Goal: Task Accomplishment & Management: Use online tool/utility

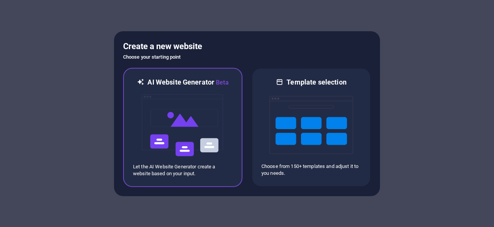
click at [186, 111] on img at bounding box center [183, 125] width 84 height 76
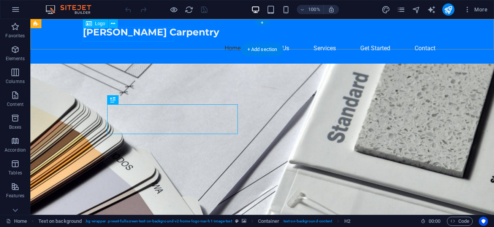
click at [112, 35] on div "[PERSON_NAME] Carpentry" at bounding box center [262, 32] width 359 height 14
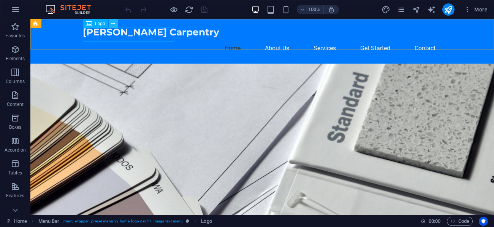
click at [114, 24] on icon at bounding box center [113, 24] width 4 height 8
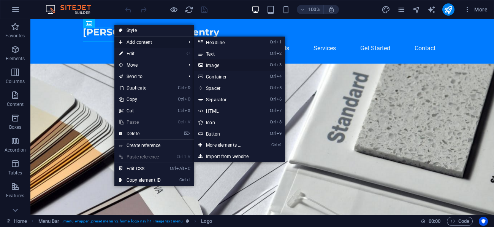
click at [216, 65] on link "Ctrl 3 Image" at bounding box center [225, 64] width 63 height 11
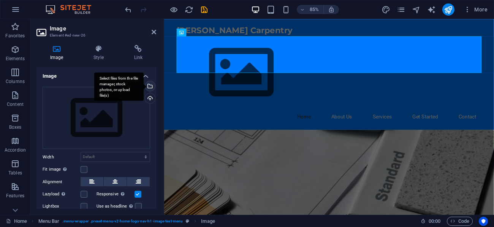
click at [148, 86] on div "Select files from the file manager, stock photos, or upload file(s)" at bounding box center [149, 86] width 11 height 11
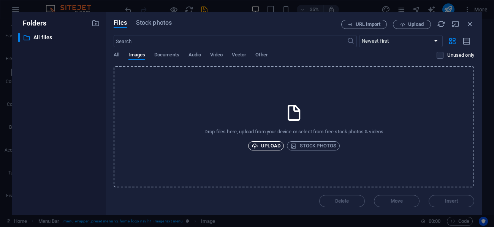
click at [267, 145] on span "Upload" at bounding box center [266, 145] width 29 height 9
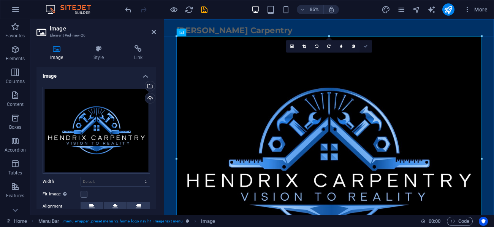
click at [365, 46] on icon at bounding box center [366, 46] width 4 height 4
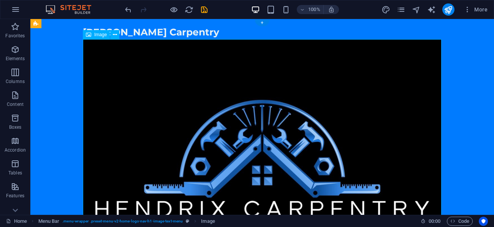
drag, startPoint x: 177, startPoint y: 137, endPoint x: 211, endPoint y: 103, distance: 47.9
click at [215, 106] on figure at bounding box center [262, 182] width 359 height 287
click at [60, 27] on div "Menu Bar" at bounding box center [47, 23] width 34 height 9
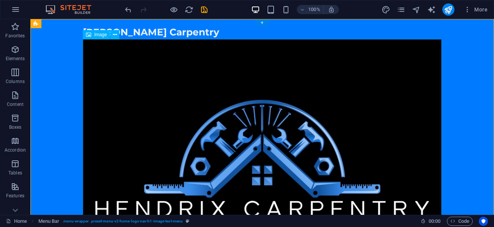
click at [435, 45] on figure at bounding box center [262, 182] width 359 height 287
click at [184, 61] on figure at bounding box center [262, 182] width 359 height 287
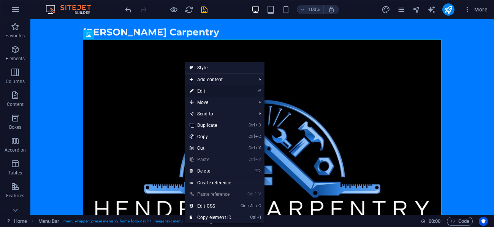
click at [205, 91] on link "⏎ Edit" at bounding box center [210, 90] width 51 height 11
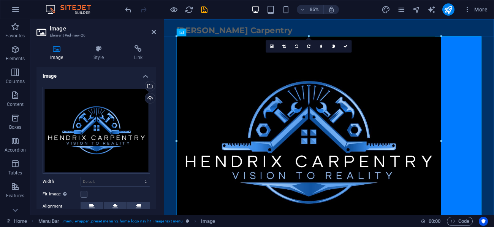
drag, startPoint x: 177, startPoint y: 38, endPoint x: 78, endPoint y: 83, distance: 108.7
type input "801"
select select "px"
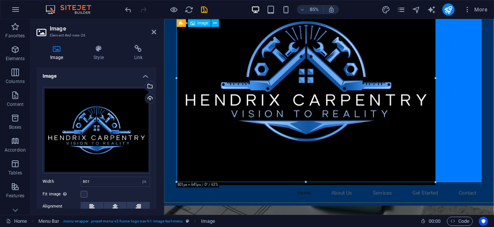
scroll to position [82, 0]
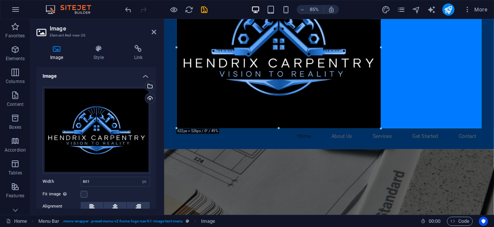
drag, startPoint x: 437, startPoint y: 175, endPoint x: 232, endPoint y: 107, distance: 215.5
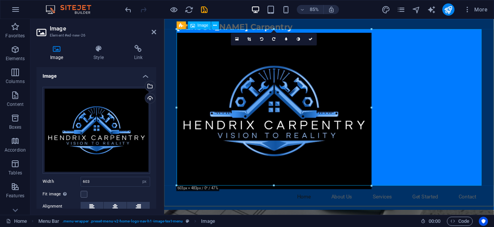
scroll to position [0, 0]
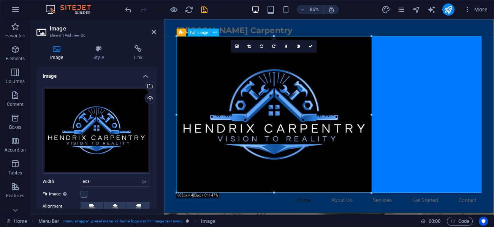
drag, startPoint x: 342, startPoint y: 100, endPoint x: 196, endPoint y: 94, distance: 145.7
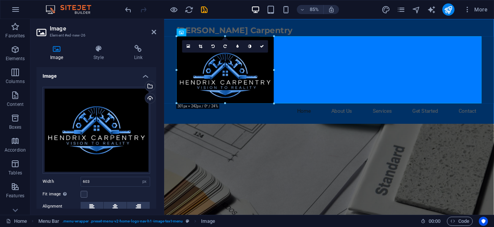
drag, startPoint x: 176, startPoint y: 79, endPoint x: 309, endPoint y: 97, distance: 133.6
type input "258"
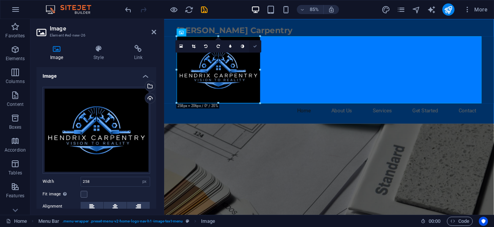
click at [257, 44] on icon at bounding box center [255, 46] width 4 height 4
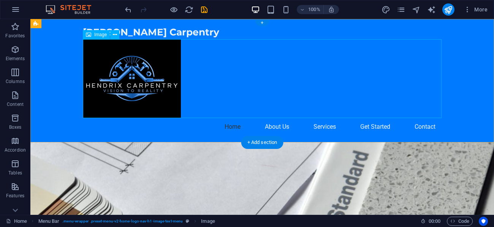
click at [164, 70] on figure at bounding box center [262, 78] width 359 height 78
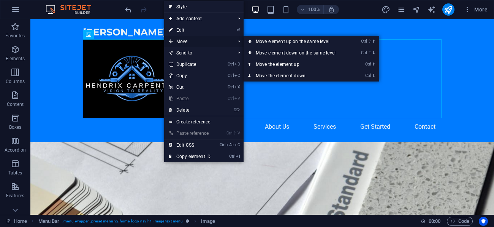
click at [188, 41] on span "Move" at bounding box center [198, 41] width 68 height 11
click at [272, 41] on link "Ctrl ⇧ ⬆ Move element up on the same level" at bounding box center [297, 41] width 107 height 11
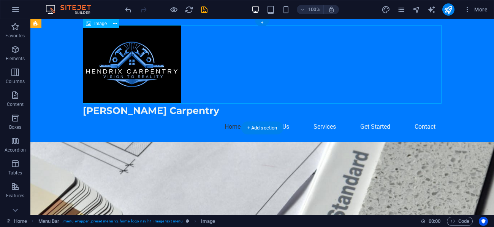
drag, startPoint x: 145, startPoint y: 52, endPoint x: 200, endPoint y: 59, distance: 55.1
click at [200, 59] on figure at bounding box center [262, 64] width 359 height 78
click at [148, 50] on figure at bounding box center [262, 64] width 359 height 78
drag, startPoint x: 148, startPoint y: 50, endPoint x: 229, endPoint y: 56, distance: 80.4
click at [229, 56] on figure at bounding box center [262, 64] width 359 height 78
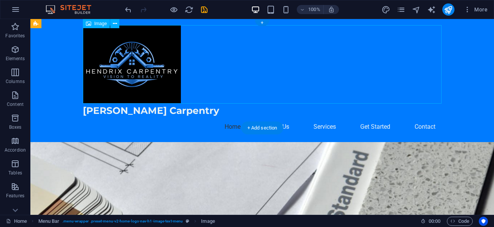
select select "px"
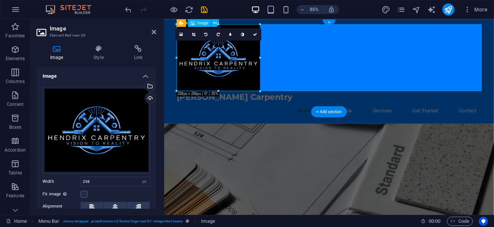
click at [241, 60] on figure at bounding box center [358, 64] width 359 height 78
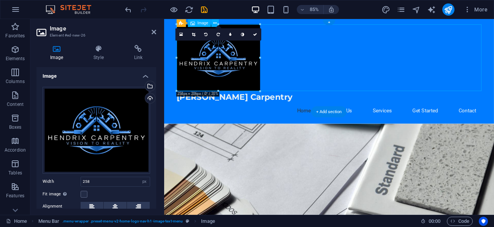
drag, startPoint x: 213, startPoint y: 60, endPoint x: 363, endPoint y: 71, distance: 149.8
click at [364, 72] on figure at bounding box center [358, 64] width 359 height 78
click at [256, 36] on link at bounding box center [255, 34] width 12 height 12
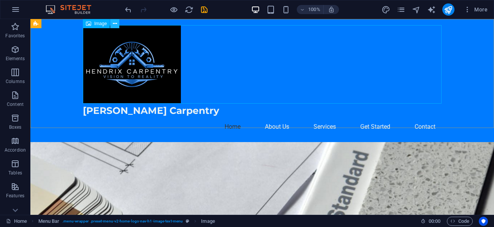
click at [117, 22] on button at bounding box center [114, 23] width 9 height 9
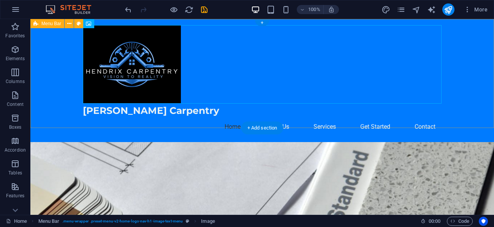
click at [52, 54] on div "[PERSON_NAME] Carpentry Home About Us Services Get Started Contact" at bounding box center [262, 80] width 464 height 123
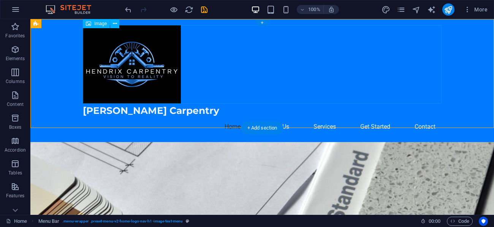
click at [316, 59] on figure at bounding box center [262, 64] width 359 height 78
click at [262, 22] on div "+" at bounding box center [262, 22] width 15 height 7
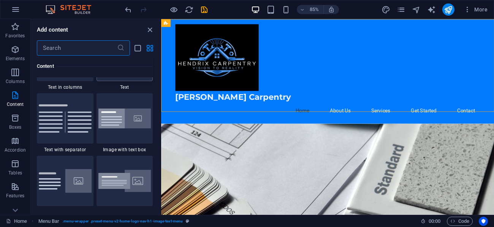
scroll to position [1385, 0]
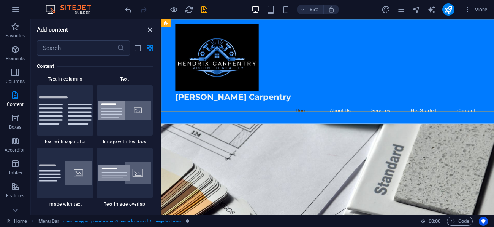
click at [148, 29] on icon "close panel" at bounding box center [150, 29] width 9 height 9
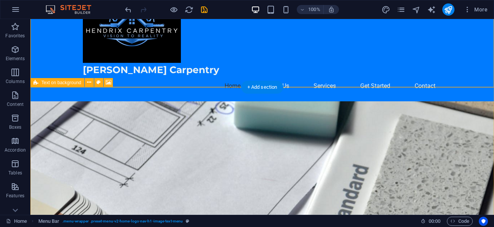
scroll to position [0, 0]
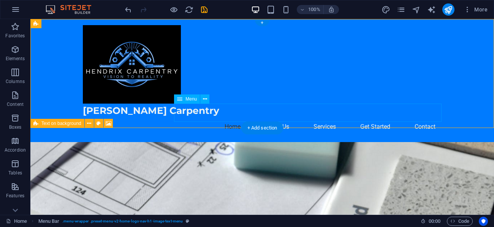
click at [281, 117] on nav "Home About Us Services Get Started Contact" at bounding box center [262, 126] width 359 height 18
click at [206, 100] on icon at bounding box center [205, 99] width 4 height 8
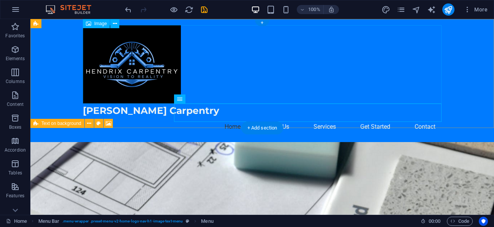
click at [334, 79] on figure at bounding box center [262, 64] width 359 height 78
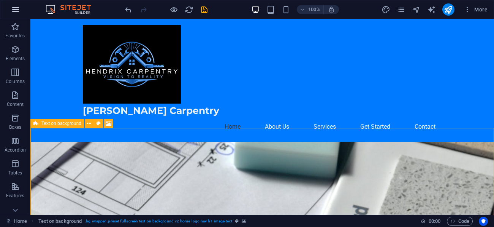
click at [11, 11] on icon "button" at bounding box center [15, 9] width 9 height 9
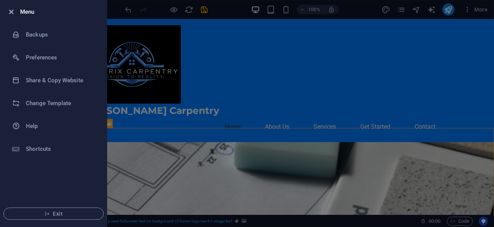
click at [12, 11] on icon "button" at bounding box center [11, 12] width 9 height 9
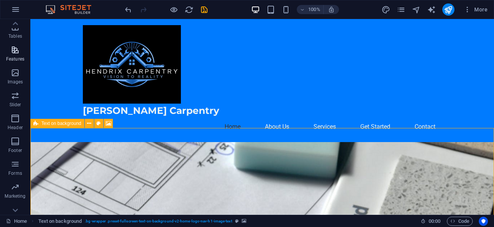
scroll to position [146, 0]
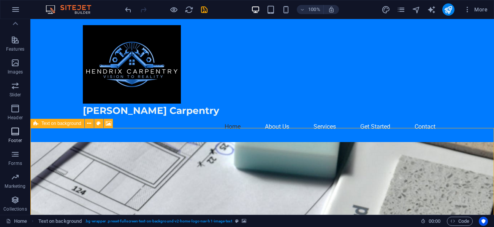
click at [14, 131] on icon "button" at bounding box center [15, 131] width 9 height 9
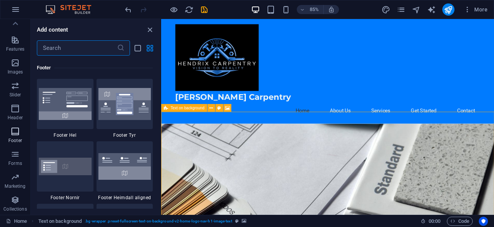
scroll to position [5033, 0]
click at [149, 31] on icon "close panel" at bounding box center [150, 29] width 9 height 9
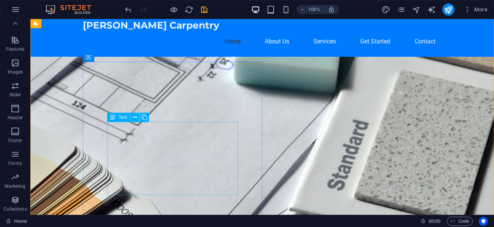
scroll to position [54, 0]
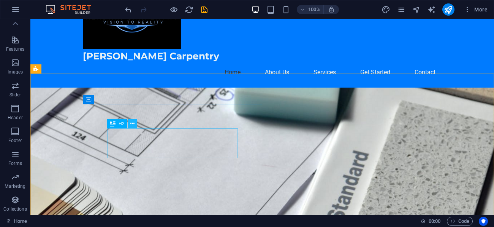
click at [133, 121] on icon at bounding box center [132, 123] width 4 height 8
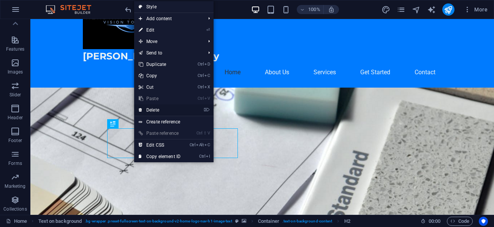
click at [159, 110] on link "⌦ Delete" at bounding box center [159, 109] width 51 height 11
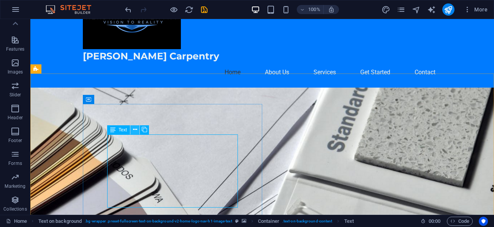
click at [136, 133] on icon at bounding box center [135, 129] width 4 height 8
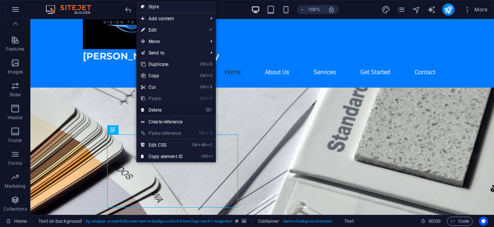
click at [152, 109] on link "⌦ Delete" at bounding box center [162, 109] width 51 height 11
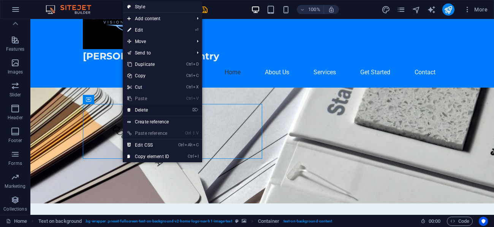
click at [136, 108] on link "⌦ Delete" at bounding box center [148, 109] width 51 height 11
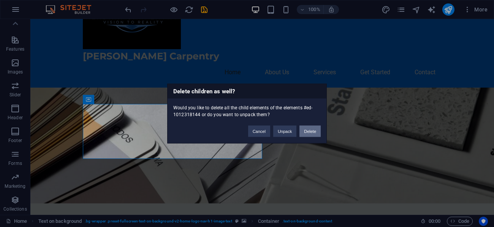
click at [313, 135] on button "Delete" at bounding box center [310, 130] width 21 height 11
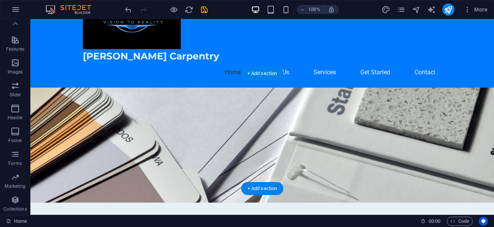
click at [161, 167] on figure at bounding box center [262, 144] width 464 height 115
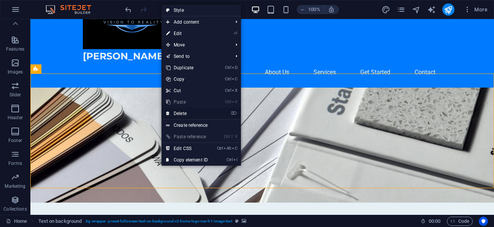
click at [182, 112] on link "⌦ Delete" at bounding box center [187, 113] width 51 height 11
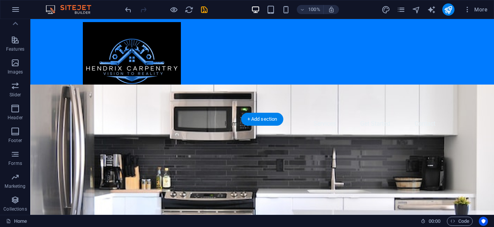
scroll to position [0, 0]
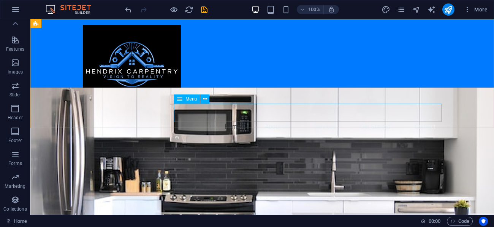
click at [195, 99] on span "Menu" at bounding box center [191, 99] width 11 height 5
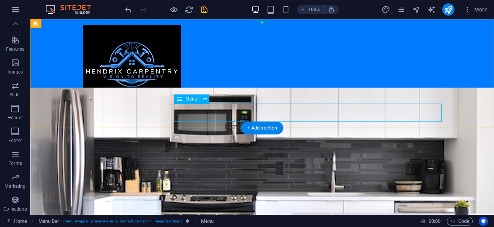
click at [232, 117] on nav "Home About Us Services Get Started Contact" at bounding box center [262, 126] width 359 height 18
click at [205, 98] on icon at bounding box center [205, 99] width 4 height 8
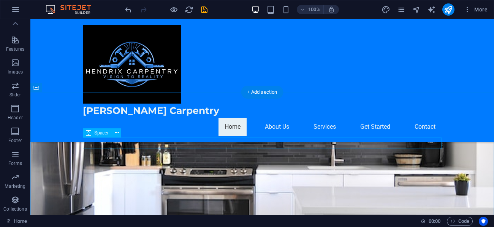
scroll to position [192, 0]
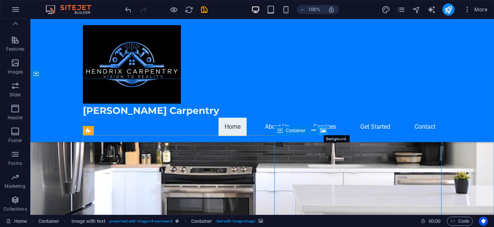
click at [325, 131] on icon at bounding box center [324, 130] width 6 height 8
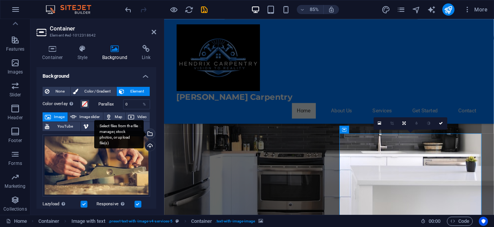
click at [149, 132] on div "Select files from the file manager, stock photos, or upload file(s)" at bounding box center [149, 134] width 11 height 11
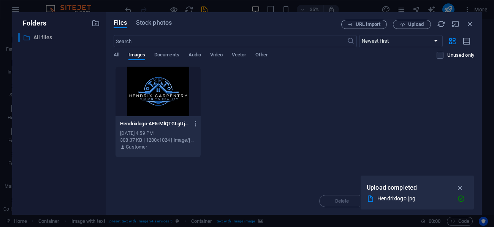
click at [50, 38] on p "All files" at bounding box center [59, 37] width 52 height 9
click at [168, 52] on span "Documents" at bounding box center [166, 55] width 25 height 11
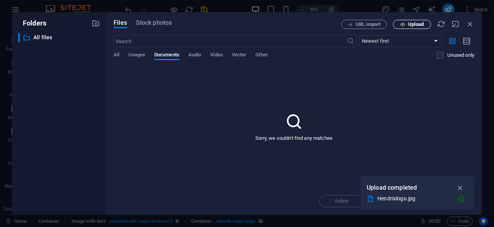
click at [414, 24] on span "Upload" at bounding box center [416, 24] width 16 height 5
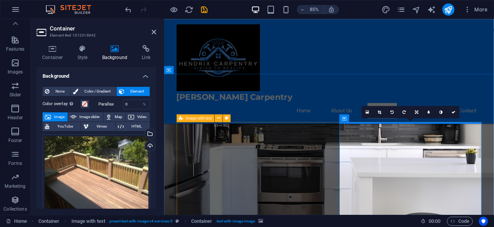
scroll to position [219, 0]
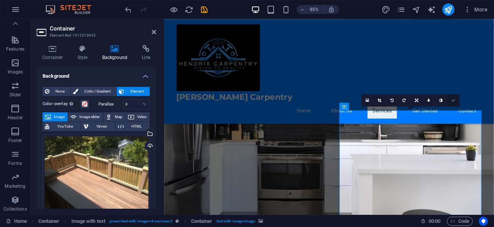
click at [453, 100] on icon at bounding box center [454, 100] width 4 height 4
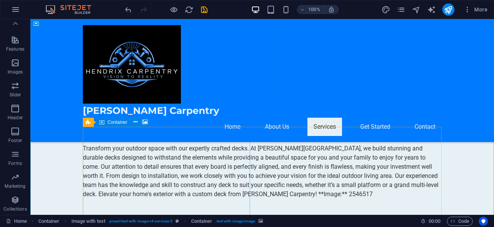
scroll to position [411, 0]
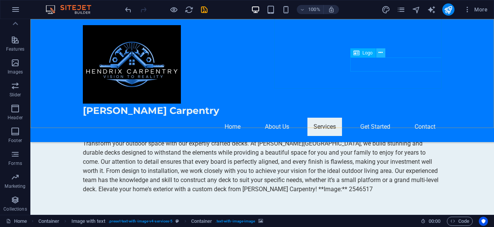
click at [381, 52] on icon at bounding box center [381, 53] width 4 height 8
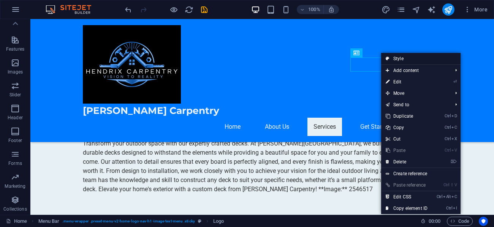
click at [403, 59] on link "Style" at bounding box center [420, 58] width 79 height 11
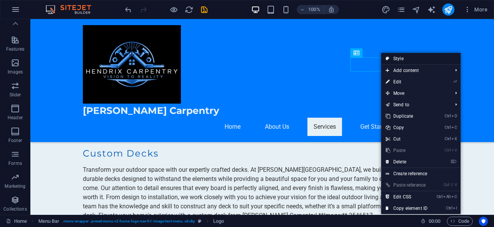
select select "rem"
select select "preset-menu-v2-home-logo-nav-h1-image-text-menu"
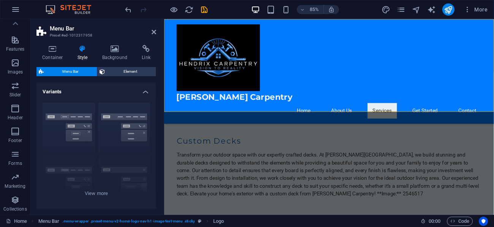
scroll to position [429, 0]
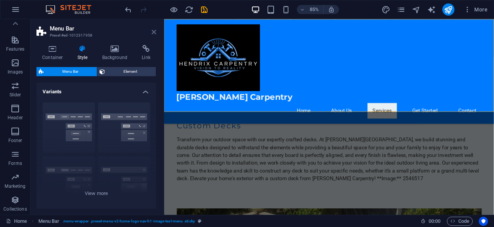
click at [153, 32] on icon at bounding box center [154, 32] width 5 height 6
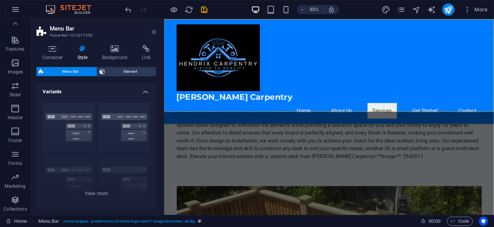
scroll to position [411, 0]
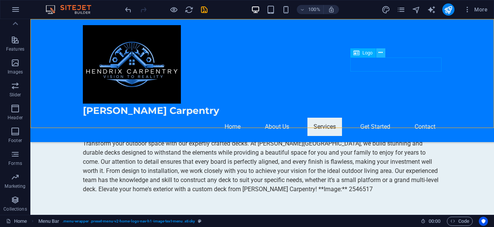
click at [383, 53] on button at bounding box center [380, 52] width 9 height 9
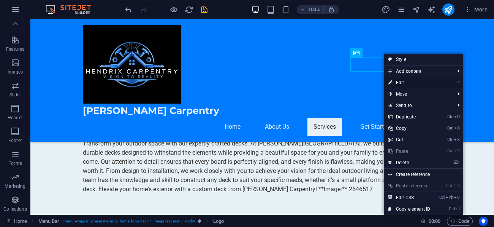
click at [401, 83] on link "⏎ Edit" at bounding box center [409, 82] width 51 height 11
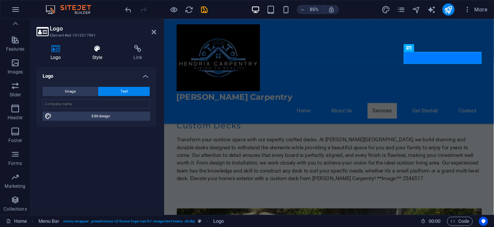
click at [101, 56] on h4 "Style" at bounding box center [98, 53] width 41 height 16
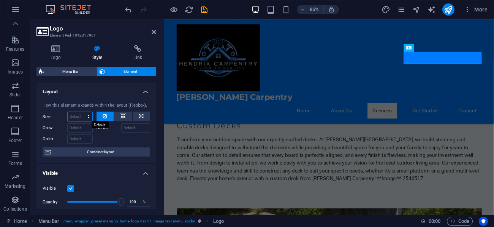
click at [87, 114] on select "Default auto px % 1/1 1/2 1/3 1/4 1/5 1/6 1/7 1/8 1/9 1/10" at bounding box center [80, 116] width 25 height 9
select select "1/8"
click at [81, 112] on select "Default auto px % 1/1 1/2 1/3 1/4 1/5 1/6 1/7 1/8 1/9 1/10" at bounding box center [80, 116] width 25 height 9
type input "12.5"
select select "%"
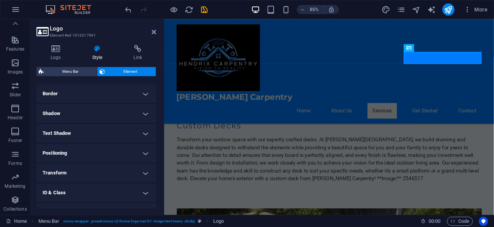
scroll to position [164, 0]
click at [146, 131] on h4 "Text Shadow" at bounding box center [97, 131] width 120 height 18
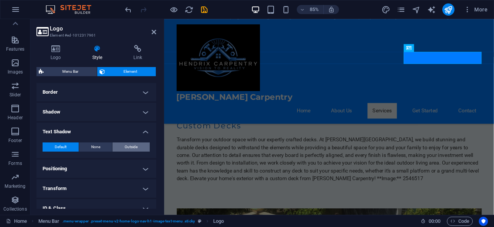
click at [136, 146] on span "Outside" at bounding box center [131, 146] width 13 height 9
type input "2"
type input "4"
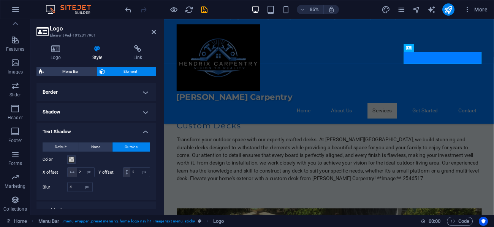
click at [145, 132] on h4 "Text Shadow" at bounding box center [97, 129] width 120 height 14
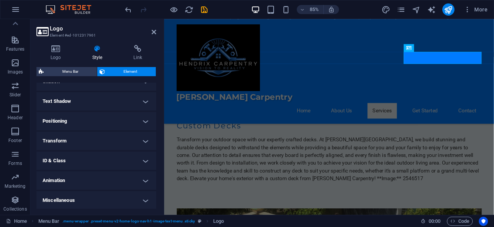
scroll to position [195, 0]
click at [144, 139] on h4 "Transform" at bounding box center [97, 141] width 120 height 18
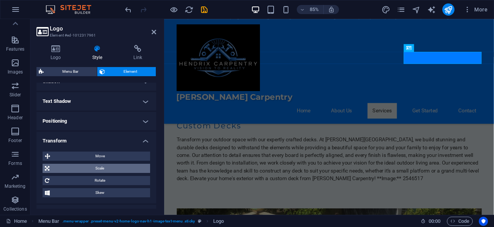
click at [97, 165] on span "Scale" at bounding box center [100, 168] width 96 height 9
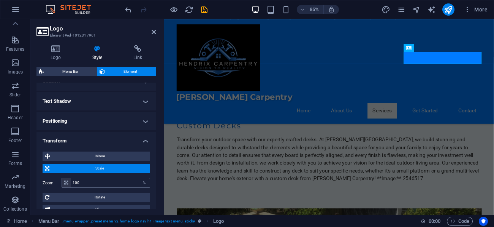
click at [66, 181] on icon at bounding box center [66, 182] width 4 height 5
click at [105, 183] on input "100" at bounding box center [110, 182] width 79 height 9
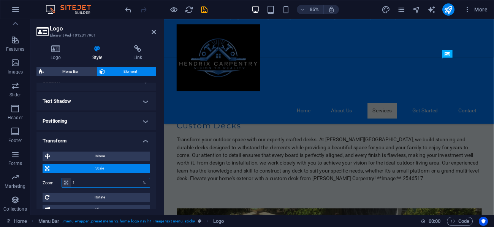
type input "15"
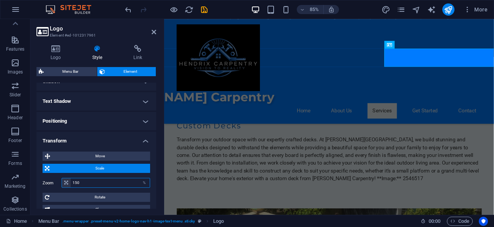
type input "150"
click at [140, 168] on span "Scale" at bounding box center [100, 168] width 96 height 9
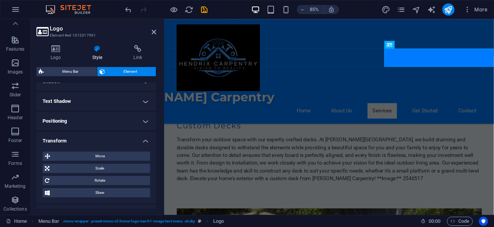
click at [145, 138] on h4 "Transform" at bounding box center [97, 139] width 120 height 14
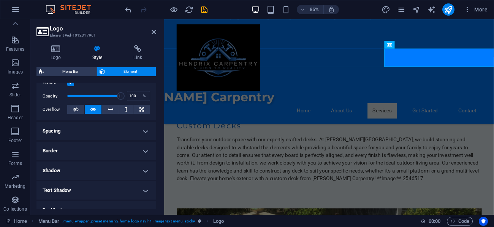
scroll to position [99, 0]
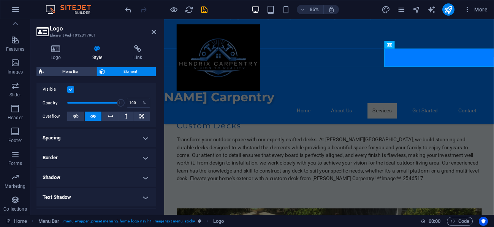
click at [143, 154] on h4 "Border" at bounding box center [97, 157] width 120 height 18
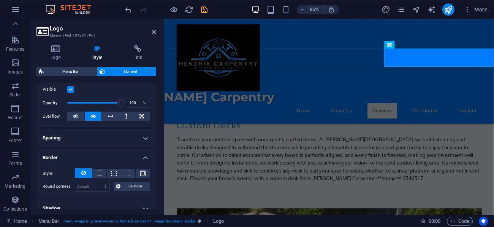
click at [143, 156] on h4 "Border" at bounding box center [97, 155] width 120 height 14
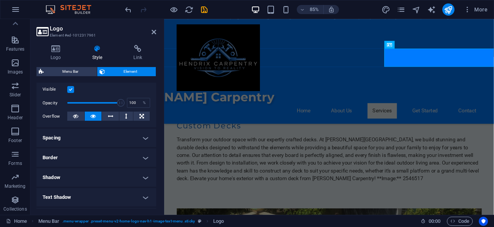
click at [145, 139] on h4 "Spacing" at bounding box center [97, 138] width 120 height 18
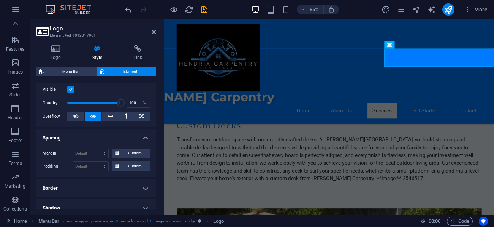
click at [145, 139] on h4 "Spacing" at bounding box center [97, 136] width 120 height 14
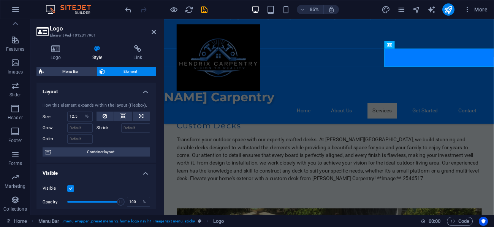
scroll to position [0, 0]
click at [156, 30] on icon at bounding box center [154, 32] width 5 height 6
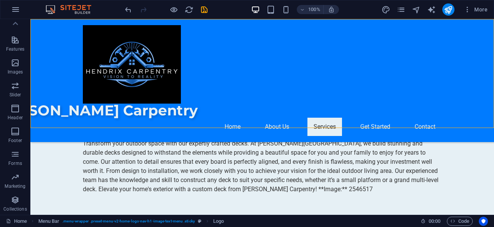
click at [222, 69] on div "[PERSON_NAME] Carpentry Home About Us Services Get Started Contact" at bounding box center [262, 80] width 464 height 123
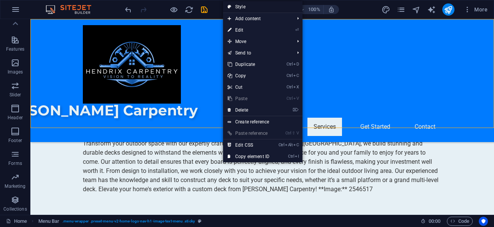
click at [241, 8] on link "Style" at bounding box center [262, 6] width 79 height 11
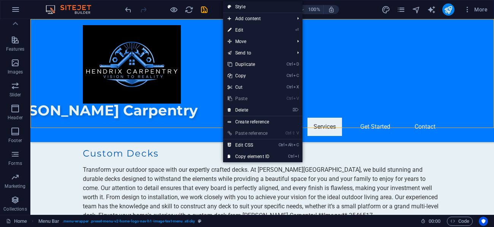
scroll to position [429, 0]
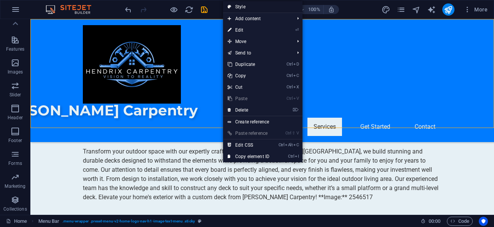
select select "rem"
select select "preset-menu-v2-home-logo-nav-h1-image-text-menu"
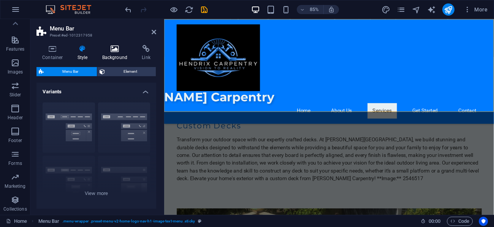
click at [112, 52] on h4 "Background" at bounding box center [117, 53] width 40 height 16
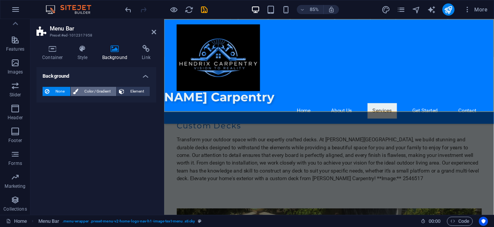
click at [103, 93] on span "Color / Gradient" at bounding box center [97, 91] width 33 height 9
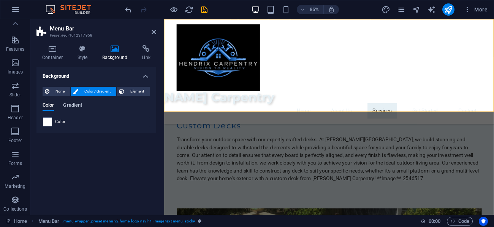
click at [79, 106] on span "Gradient" at bounding box center [72, 105] width 19 height 11
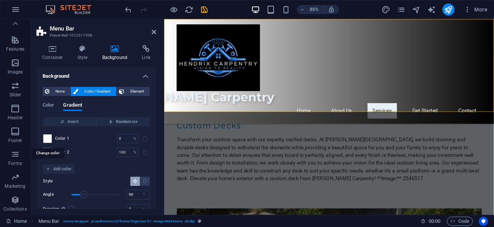
click at [49, 137] on span at bounding box center [47, 138] width 8 height 8
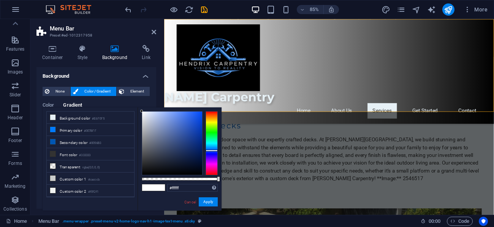
click at [212, 150] on div at bounding box center [212, 143] width 12 height 64
click at [212, 149] on div at bounding box center [212, 150] width 12 height 2
type input "#175dd5"
click at [195, 122] on div at bounding box center [172, 142] width 60 height 63
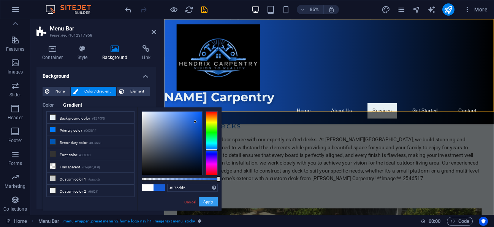
click at [206, 202] on button "Apply" at bounding box center [208, 201] width 19 height 9
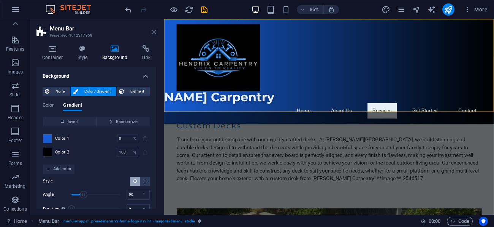
click at [154, 31] on icon at bounding box center [154, 32] width 5 height 6
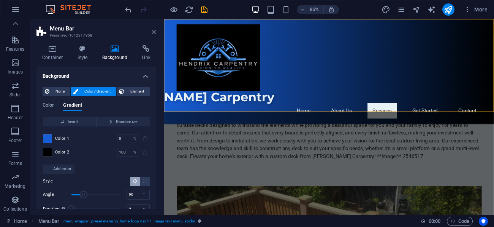
scroll to position [411, 0]
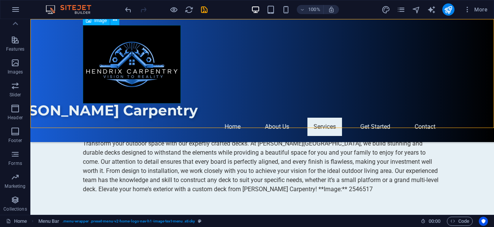
click at [149, 78] on figure at bounding box center [262, 64] width 359 height 78
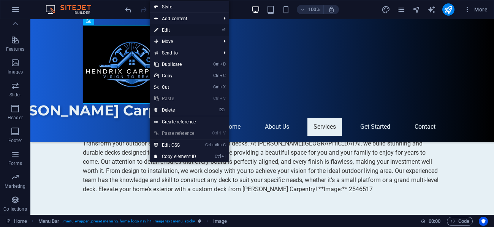
click at [168, 31] on link "⏎ Edit" at bounding box center [175, 29] width 51 height 11
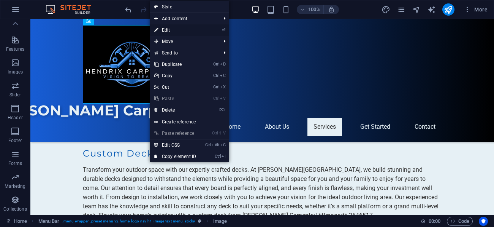
scroll to position [429, 0]
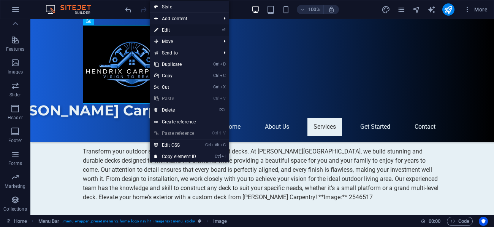
select select "px"
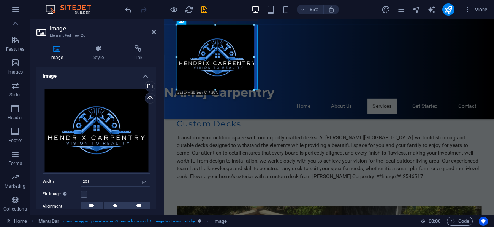
scroll to position [424, 0]
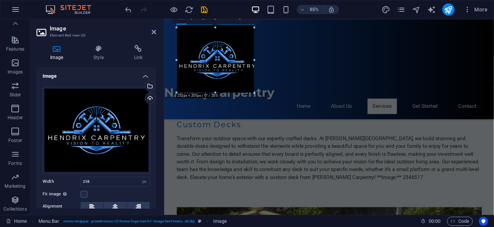
drag, startPoint x: 218, startPoint y: 90, endPoint x: 218, endPoint y: 85, distance: 5.3
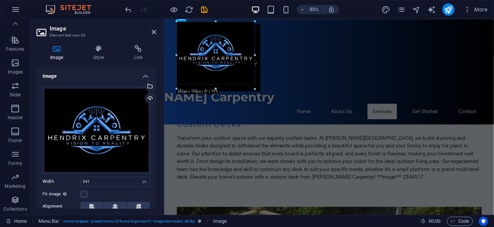
scroll to position [429, 0]
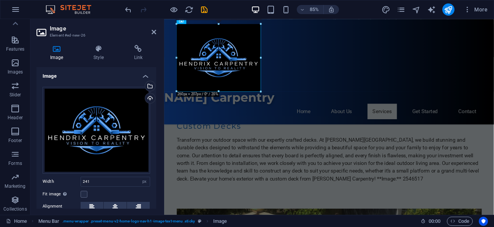
drag, startPoint x: 255, startPoint y: 55, endPoint x: 263, endPoint y: 54, distance: 7.7
type input "261"
click at [154, 31] on icon at bounding box center [154, 32] width 5 height 6
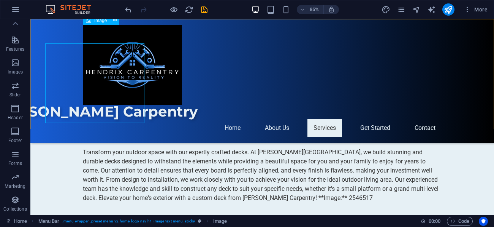
scroll to position [412, 0]
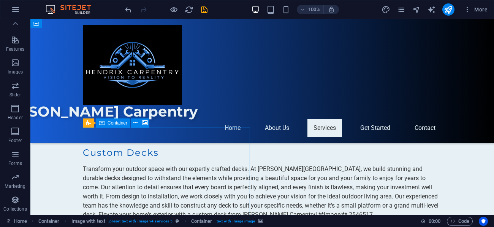
scroll to position [384, 0]
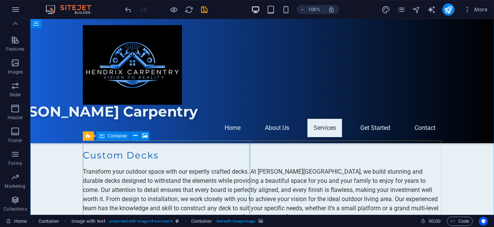
click at [147, 137] on icon at bounding box center [145, 136] width 6 height 8
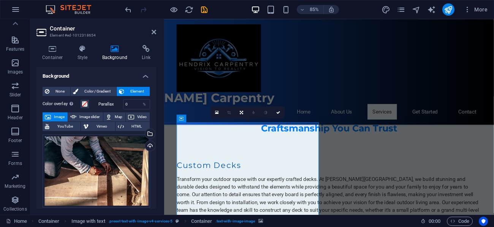
scroll to position [403, 0]
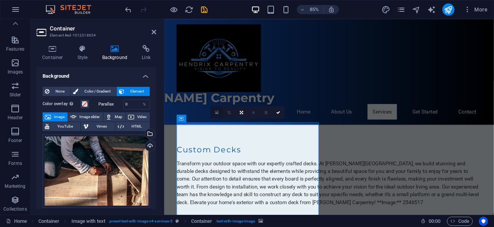
click at [216, 113] on icon at bounding box center [216, 112] width 3 height 5
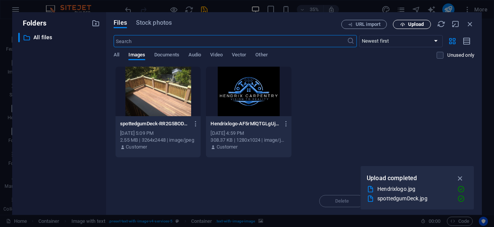
click at [423, 26] on span "Upload" at bounding box center [416, 24] width 16 height 5
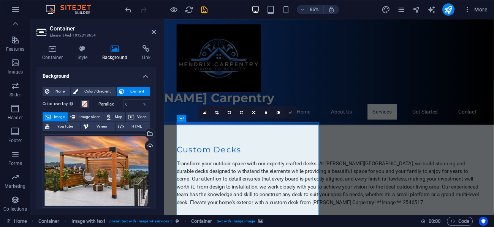
click at [291, 112] on icon at bounding box center [291, 112] width 4 height 4
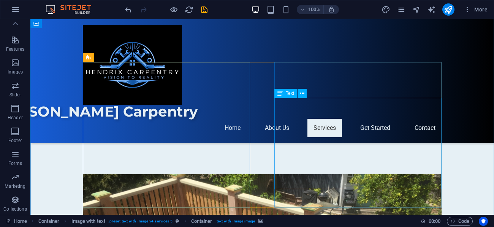
scroll to position [467, 0]
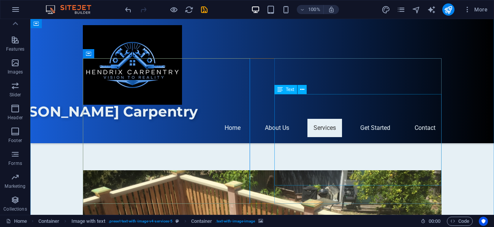
click at [303, 91] on icon at bounding box center [302, 90] width 4 height 8
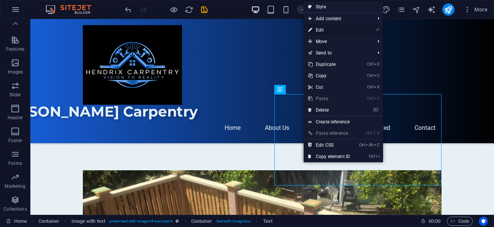
click at [323, 28] on link "⏎ Edit" at bounding box center [329, 29] width 51 height 11
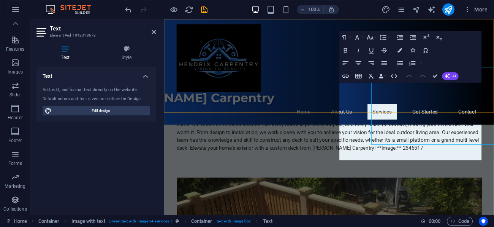
scroll to position [485, 0]
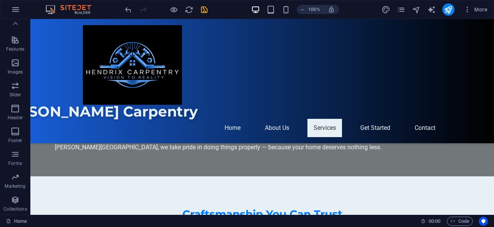
scroll to position [289, 0]
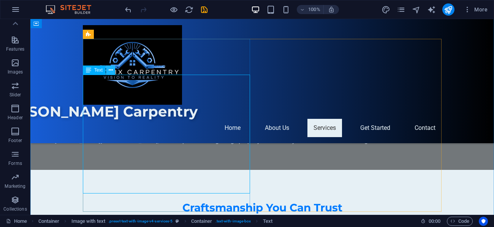
click at [110, 70] on icon at bounding box center [111, 70] width 4 height 8
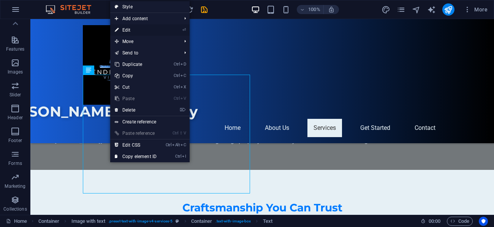
click at [135, 32] on link "⏎ Edit" at bounding box center [135, 29] width 51 height 11
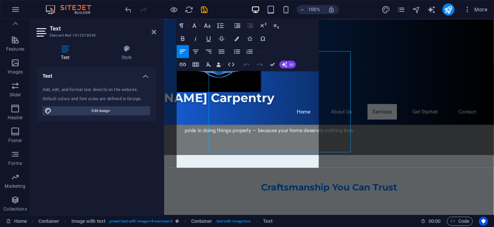
scroll to position [307, 0]
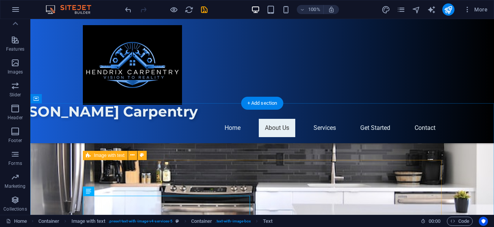
scroll to position [166, 0]
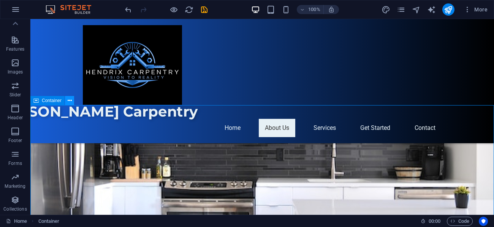
click at [70, 102] on icon at bounding box center [70, 101] width 4 height 8
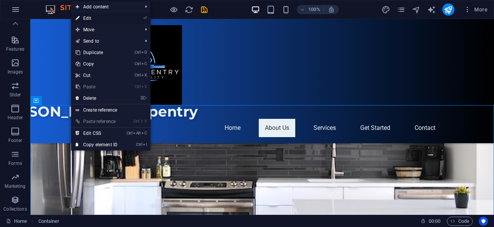
click at [93, 16] on link "⏎ Edit" at bounding box center [96, 18] width 51 height 11
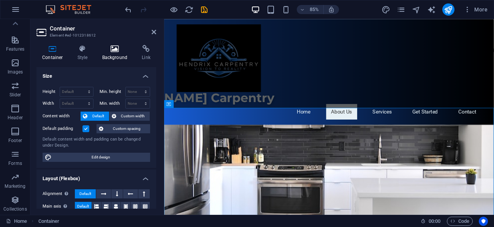
click at [116, 47] on icon at bounding box center [115, 49] width 37 height 8
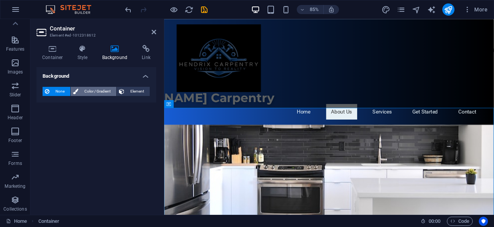
click at [95, 92] on span "Color / Gradient" at bounding box center [97, 91] width 33 height 9
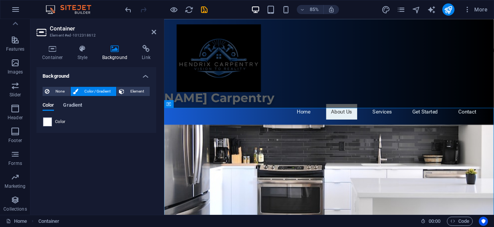
click at [73, 103] on span "Gradient" at bounding box center [72, 105] width 19 height 11
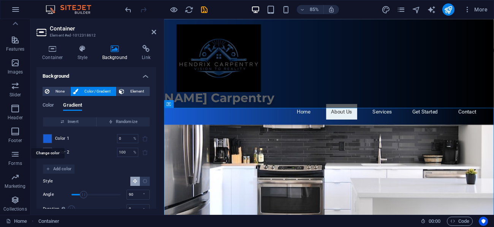
click at [46, 140] on span at bounding box center [47, 138] width 8 height 8
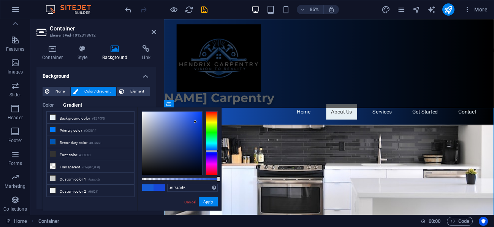
click at [210, 151] on div at bounding box center [212, 151] width 12 height 2
type input "#c1cffa"
drag, startPoint x: 195, startPoint y: 122, endPoint x: 156, endPoint y: 113, distance: 40.2
click at [156, 113] on div at bounding box center [155, 112] width 3 height 3
drag, startPoint x: 207, startPoint y: 199, endPoint x: 51, endPoint y: 212, distance: 156.4
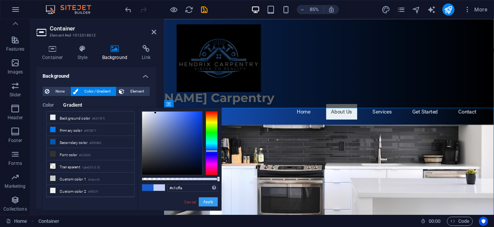
click at [208, 200] on button "Apply" at bounding box center [208, 201] width 19 height 9
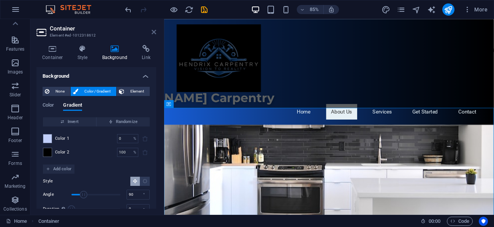
click at [154, 33] on icon at bounding box center [154, 32] width 5 height 6
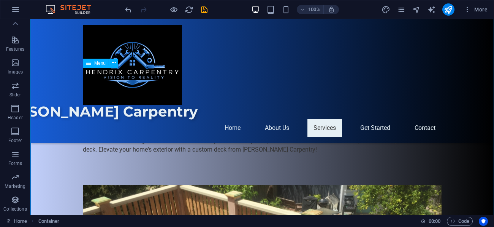
scroll to position [453, 0]
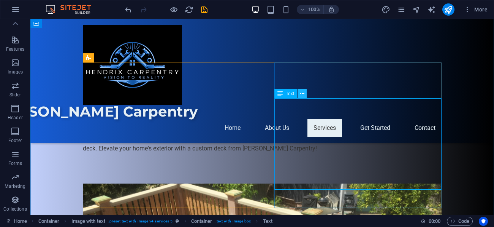
click at [303, 93] on icon at bounding box center [302, 94] width 4 height 8
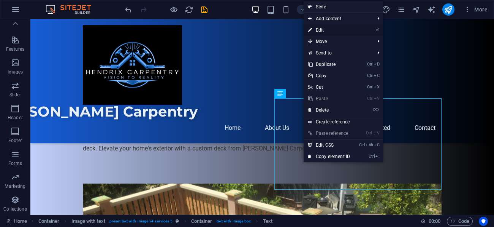
click at [325, 29] on link "⏎ Edit" at bounding box center [329, 29] width 51 height 11
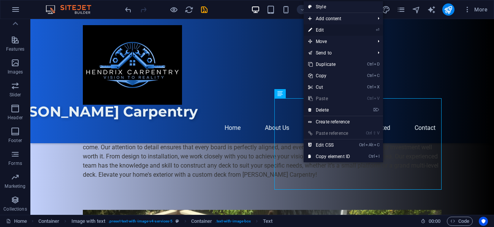
scroll to position [472, 0]
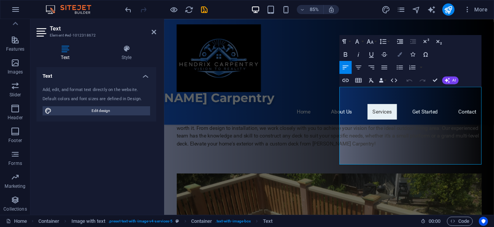
click at [398, 54] on icon "button" at bounding box center [400, 54] width 5 height 5
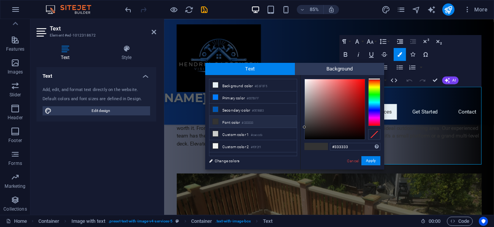
click at [214, 123] on icon at bounding box center [215, 121] width 5 height 5
drag, startPoint x: 303, startPoint y: 127, endPoint x: 313, endPoint y: 96, distance: 32.1
click at [307, 84] on div at bounding box center [306, 82] width 3 height 3
drag, startPoint x: 313, startPoint y: 96, endPoint x: 305, endPoint y: 81, distance: 17.2
click at [305, 81] on div at bounding box center [304, 80] width 3 height 3
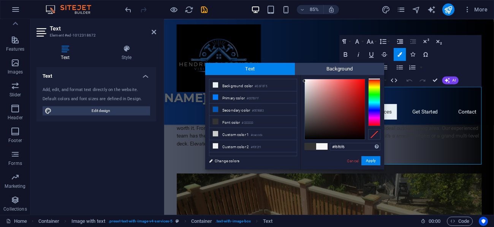
click at [321, 148] on span at bounding box center [321, 146] width 11 height 6
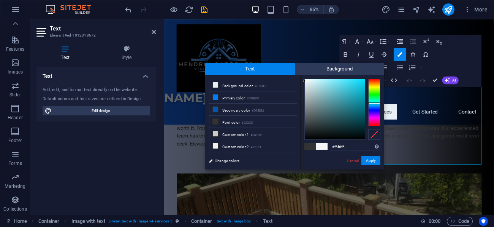
drag, startPoint x: 376, startPoint y: 111, endPoint x: 376, endPoint y: 103, distance: 8.0
click at [376, 103] on div at bounding box center [374, 102] width 12 height 47
click at [306, 79] on div at bounding box center [305, 78] width 3 height 3
type input "#ecf5f6"
click at [307, 81] on div at bounding box center [306, 80] width 3 height 3
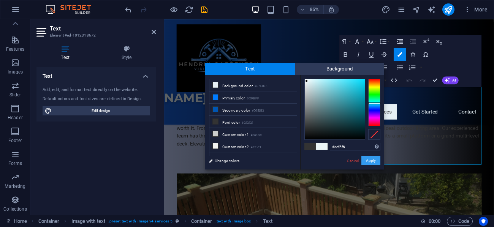
drag, startPoint x: 372, startPoint y: 159, endPoint x: 243, endPoint y: 164, distance: 128.2
click at [372, 159] on button "Apply" at bounding box center [371, 160] width 19 height 9
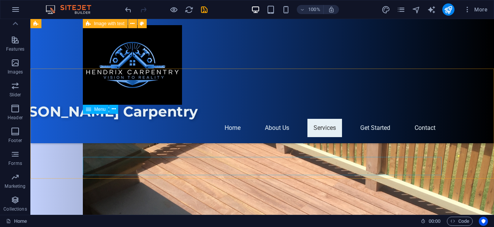
scroll to position [549, 0]
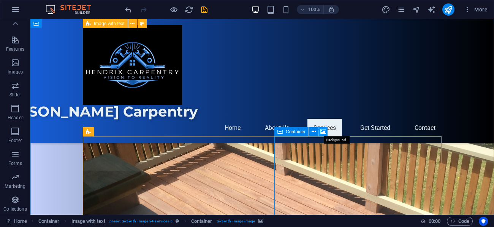
click at [325, 133] on icon at bounding box center [324, 131] width 6 height 8
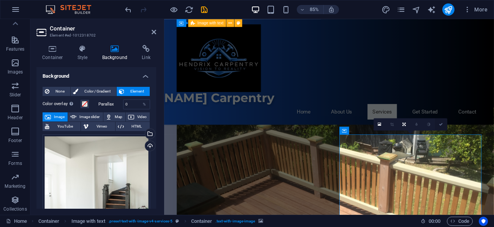
click at [441, 124] on icon at bounding box center [442, 124] width 4 height 4
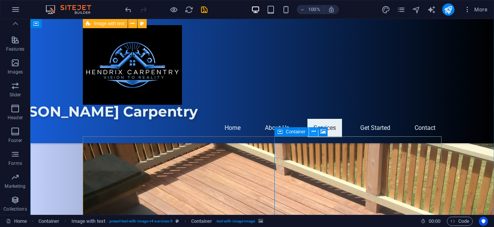
click at [312, 131] on icon at bounding box center [314, 131] width 4 height 8
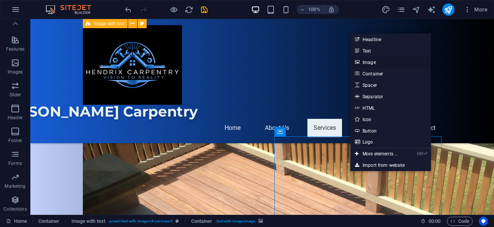
click at [372, 61] on link "Image" at bounding box center [391, 61] width 81 height 11
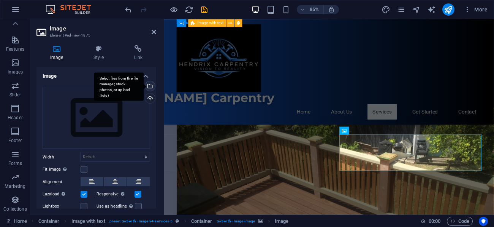
click at [148, 85] on div "Select files from the file manager, stock photos, or upload file(s)" at bounding box center [149, 86] width 11 height 11
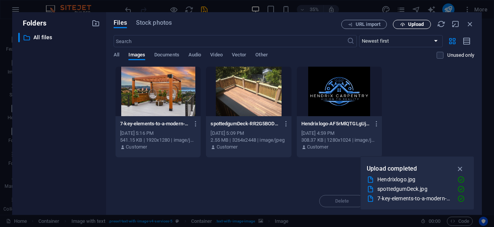
click at [414, 25] on span "Upload" at bounding box center [416, 24] width 16 height 5
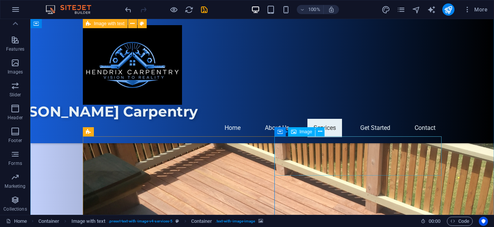
click at [295, 132] on icon at bounding box center [293, 131] width 5 height 9
click at [321, 131] on icon at bounding box center [320, 131] width 4 height 8
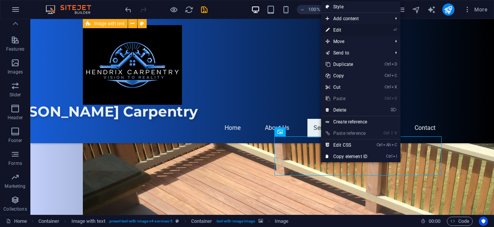
click at [343, 32] on link "⏎ Edit" at bounding box center [346, 29] width 51 height 11
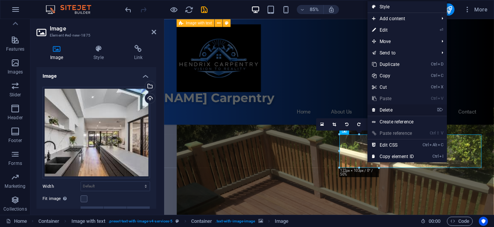
click at [387, 112] on link "⌦ Delete" at bounding box center [393, 109] width 51 height 11
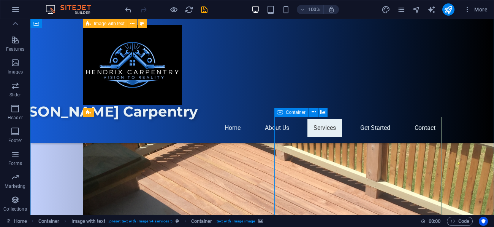
scroll to position [563, 0]
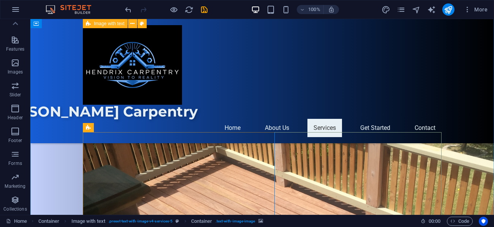
scroll to position [535, 0]
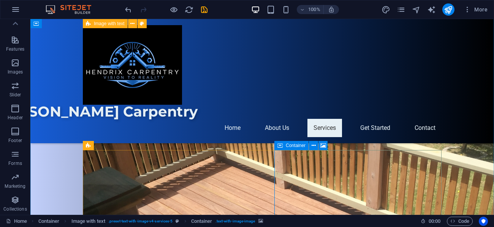
click at [293, 147] on span "Container" at bounding box center [296, 145] width 20 height 5
click at [281, 147] on icon at bounding box center [280, 145] width 5 height 9
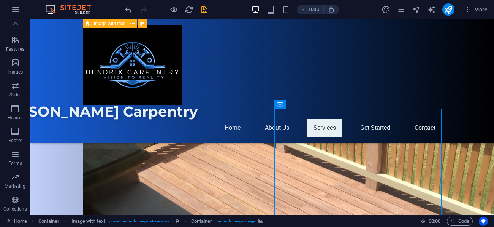
scroll to position [576, 0]
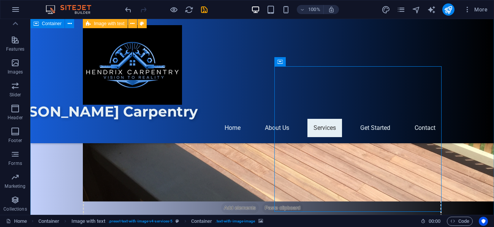
scroll to position [645, 0]
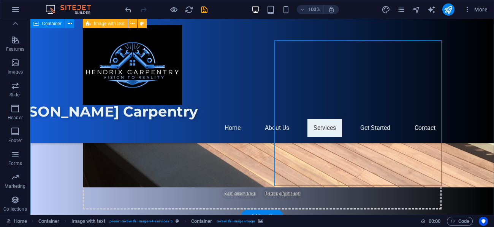
drag, startPoint x: 379, startPoint y: 164, endPoint x: 380, endPoint y: 159, distance: 4.3
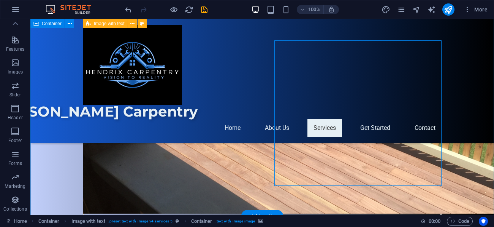
scroll to position [664, 0]
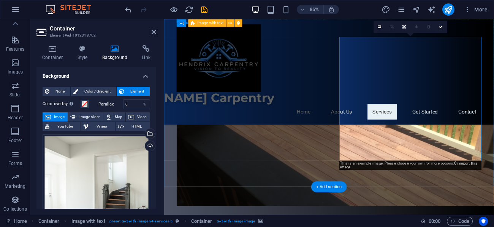
click at [125, 160] on div "Drag files here, click to choose files or select files from Files or our free s…" at bounding box center [97, 188] width 108 height 108
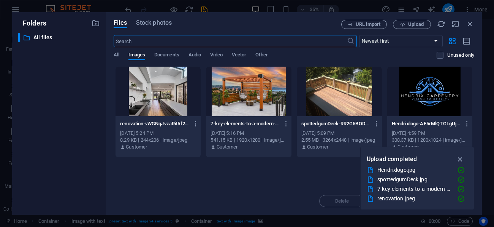
click at [163, 102] on div at bounding box center [158, 91] width 85 height 49
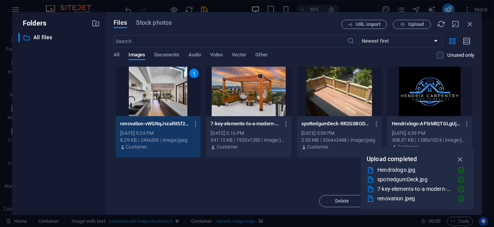
click at [173, 100] on div "1" at bounding box center [158, 91] width 85 height 49
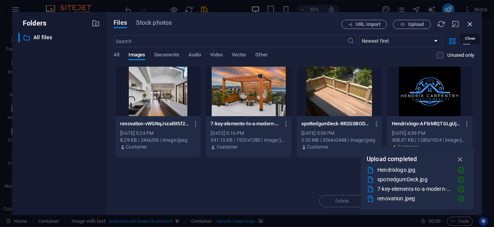
click at [468, 24] on icon "button" at bounding box center [470, 24] width 8 height 8
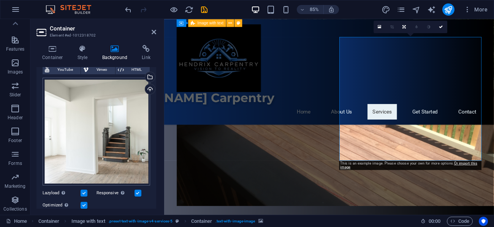
scroll to position [54, 0]
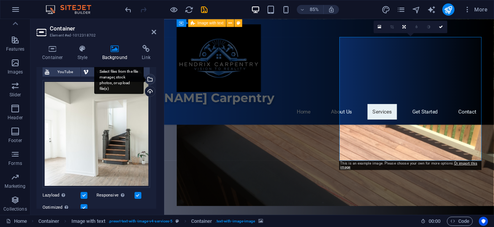
click at [144, 79] on div "Select files from the file manager, stock photos, or upload file(s)" at bounding box center [118, 79] width 49 height 29
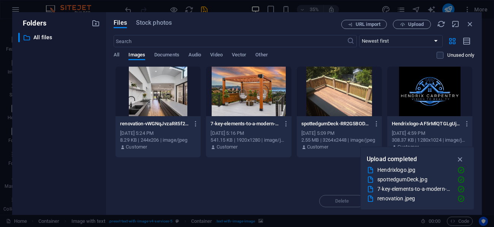
click at [170, 89] on div at bounding box center [158, 91] width 85 height 49
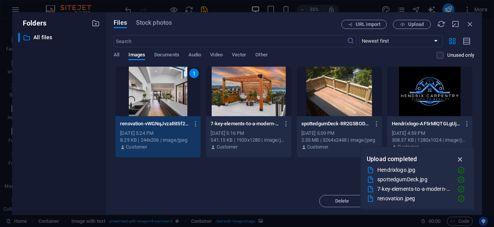
click at [460, 158] on icon "button" at bounding box center [460, 159] width 9 height 8
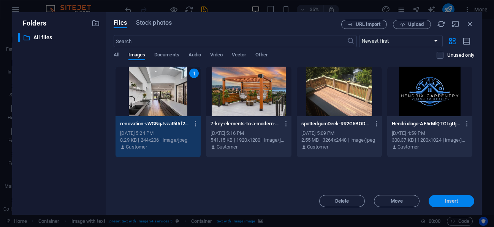
click at [454, 200] on span "Insert" at bounding box center [451, 200] width 13 height 5
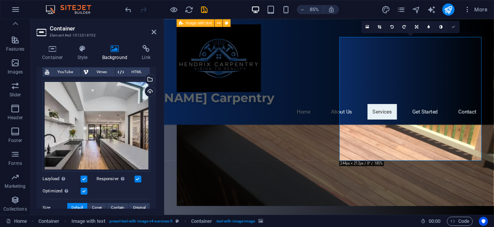
click at [455, 27] on icon at bounding box center [454, 27] width 4 height 4
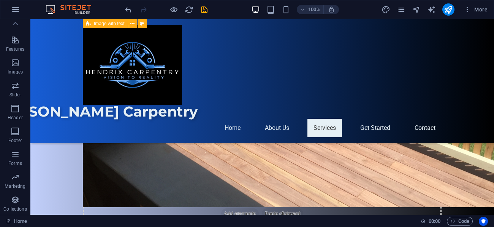
scroll to position [631, 0]
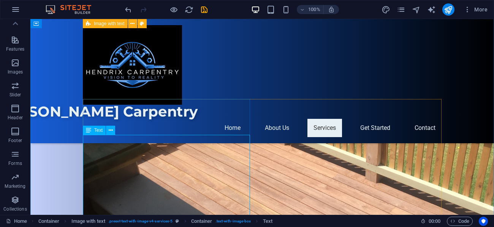
scroll to position [563, 0]
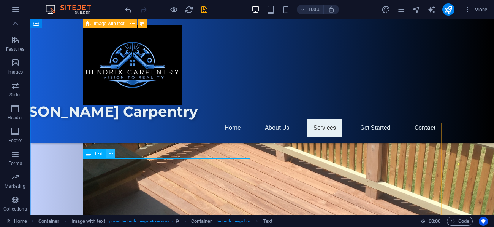
click at [111, 155] on icon at bounding box center [111, 153] width 4 height 8
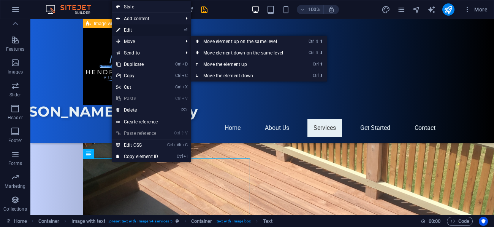
click at [130, 30] on link "⏎ Edit" at bounding box center [137, 29] width 51 height 11
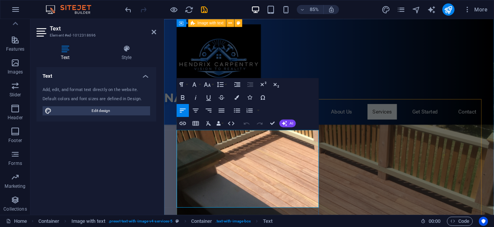
scroll to position [604, 0]
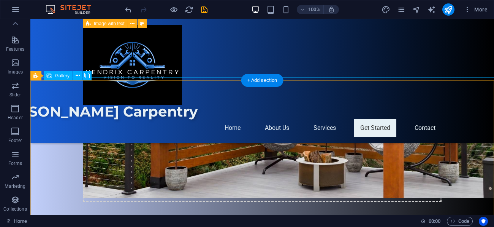
scroll to position [887, 0]
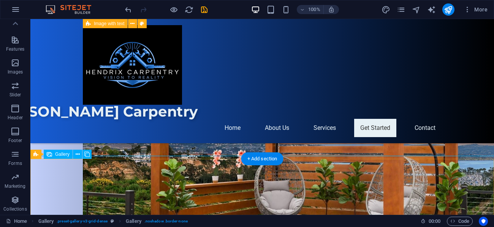
scroll to position [805, 0]
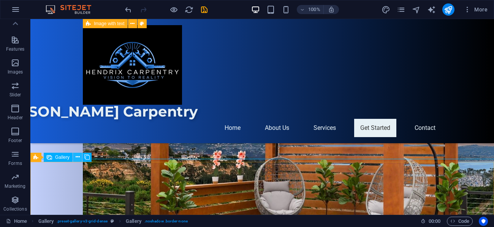
click at [77, 156] on icon at bounding box center [78, 157] width 4 height 8
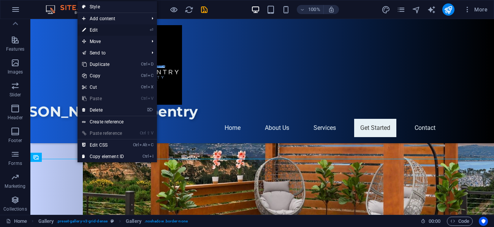
click at [94, 29] on link "⏎ Edit" at bounding box center [103, 29] width 51 height 11
select select "px"
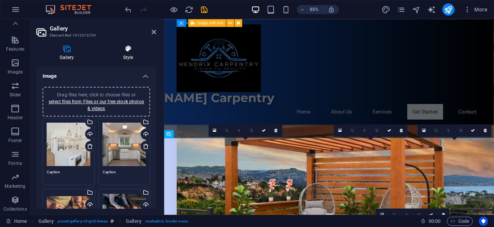
scroll to position [823, 0]
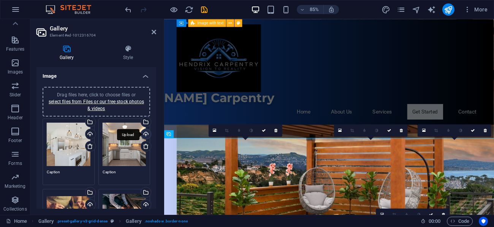
click at [144, 132] on div "Upload" at bounding box center [145, 134] width 11 height 11
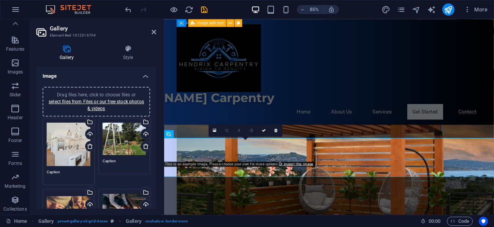
drag, startPoint x: 190, startPoint y: 136, endPoint x: 183, endPoint y: 152, distance: 17.7
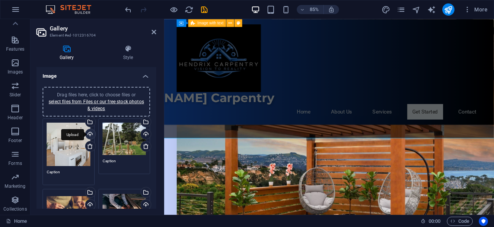
click at [90, 135] on div "Upload" at bounding box center [89, 134] width 11 height 11
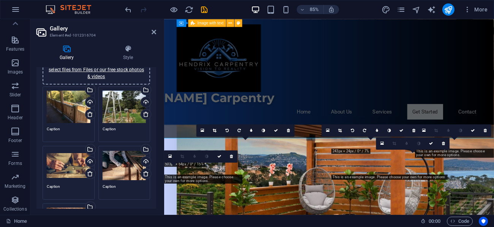
scroll to position [54, 0]
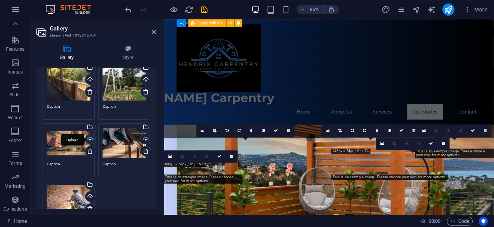
click at [89, 137] on div "Upload" at bounding box center [89, 139] width 11 height 11
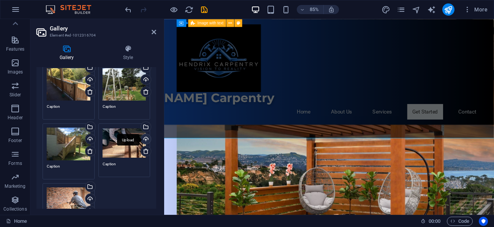
click at [145, 140] on div "Upload" at bounding box center [145, 139] width 11 height 11
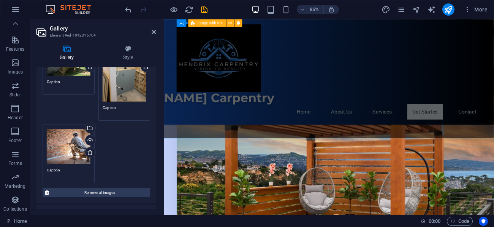
scroll to position [150, 0]
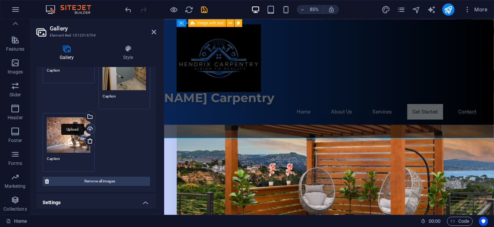
click at [91, 125] on div "Upload" at bounding box center [89, 129] width 11 height 11
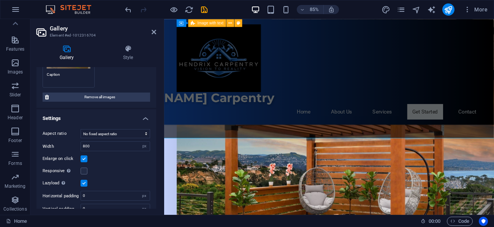
scroll to position [265, 0]
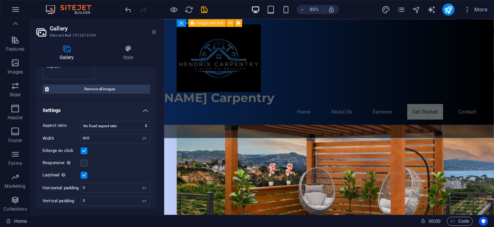
click at [154, 29] on icon at bounding box center [154, 32] width 5 height 6
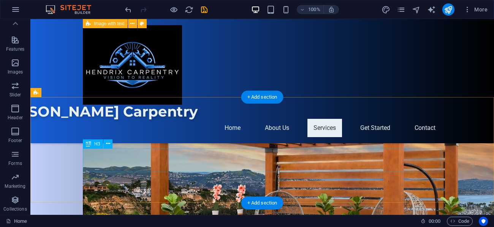
scroll to position [764, 0]
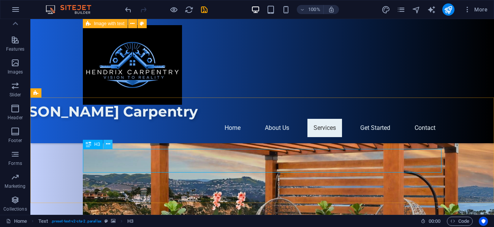
click at [107, 144] on icon at bounding box center [108, 144] width 4 height 8
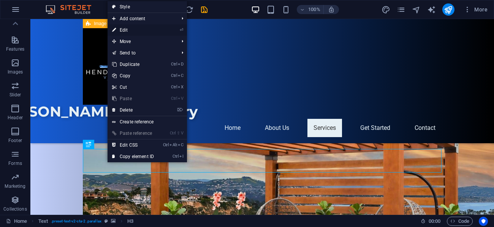
click at [125, 30] on link "⏎ Edit" at bounding box center [133, 29] width 51 height 11
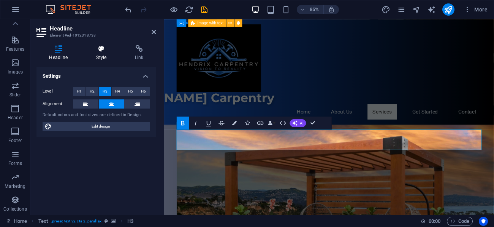
click at [105, 52] on icon at bounding box center [102, 49] width 36 height 8
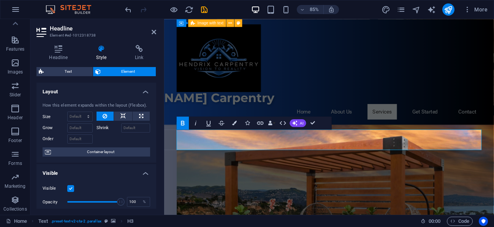
scroll to position [0, 0]
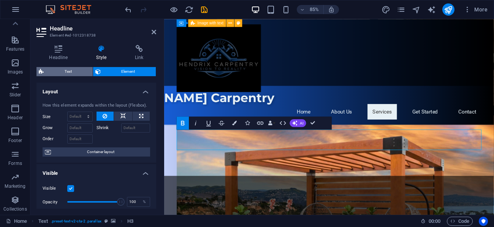
click at [73, 69] on span "Text" at bounding box center [68, 71] width 44 height 9
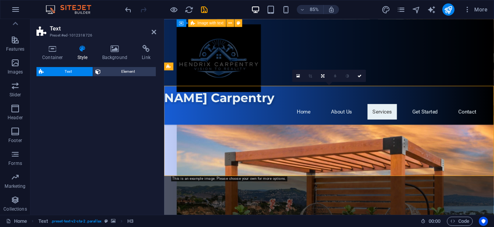
select select "preset-text-v2-cta-2"
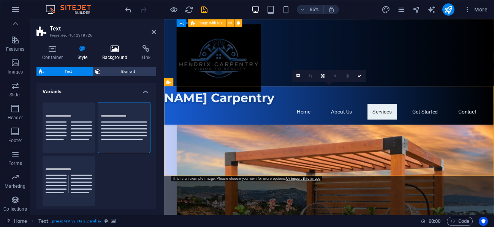
click at [112, 50] on icon at bounding box center [115, 49] width 37 height 8
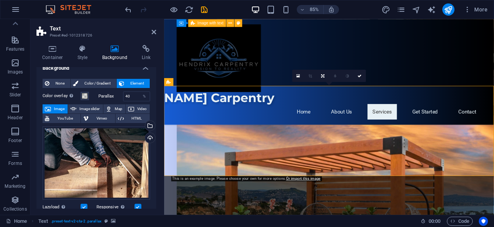
scroll to position [14, 0]
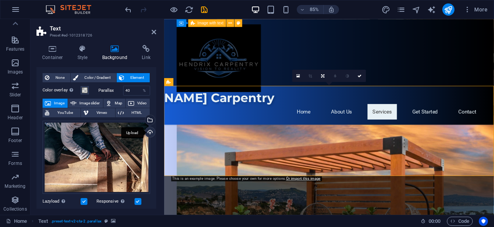
click at [148, 130] on div "Upload" at bounding box center [149, 132] width 11 height 11
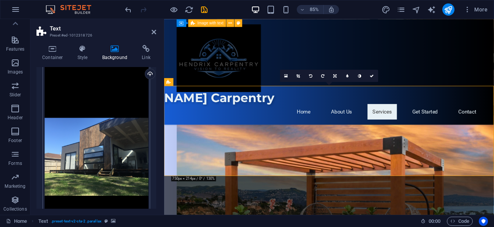
scroll to position [68, 0]
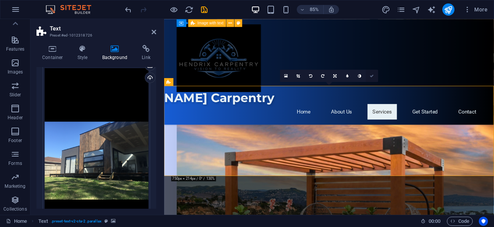
click at [372, 74] on icon at bounding box center [372, 76] width 4 height 4
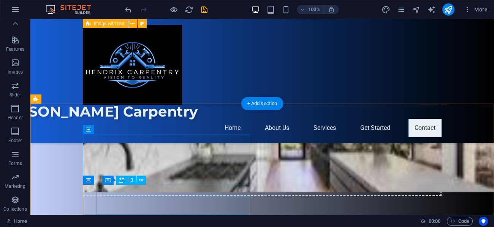
scroll to position [1325, 0]
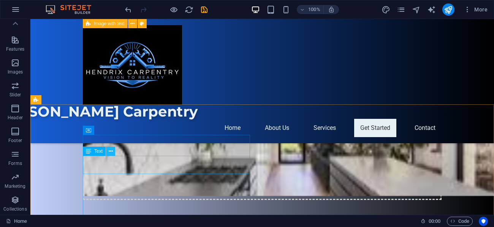
click at [110, 150] on icon at bounding box center [111, 151] width 4 height 8
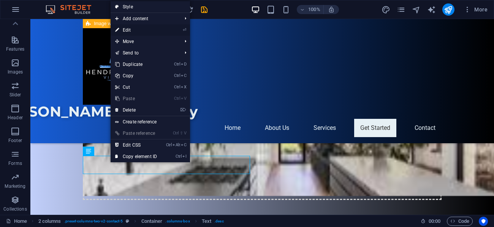
click at [148, 26] on link "⏎ Edit" at bounding box center [136, 29] width 51 height 11
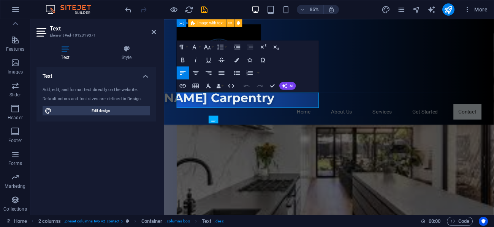
scroll to position [1318, 0]
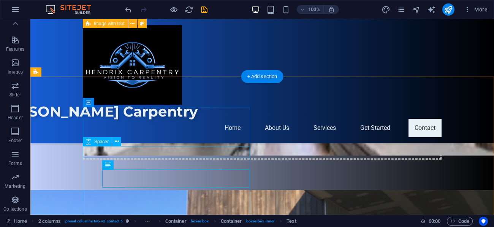
scroll to position [1366, 0]
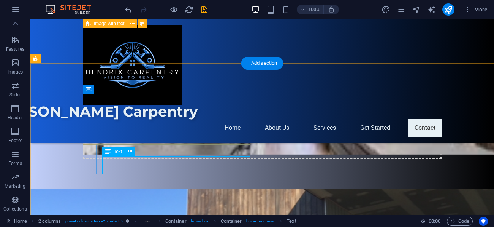
click at [118, 151] on span "Text" at bounding box center [118, 151] width 8 height 5
click at [130, 151] on icon at bounding box center [130, 151] width 4 height 8
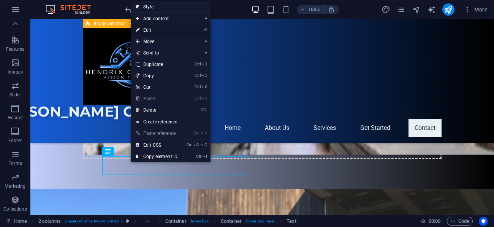
click at [155, 29] on link "⏎ Edit" at bounding box center [156, 29] width 51 height 11
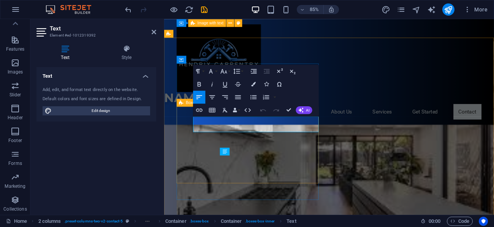
scroll to position [1304, 0]
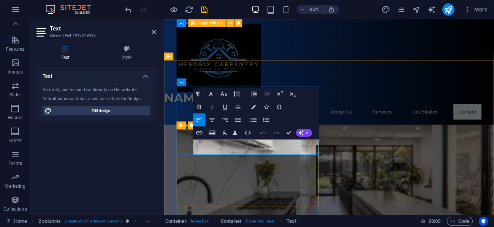
drag, startPoint x: 214, startPoint y: 172, endPoint x: 194, endPoint y: 171, distance: 20.9
drag, startPoint x: 254, startPoint y: 164, endPoint x: 197, endPoint y: 164, distance: 57.4
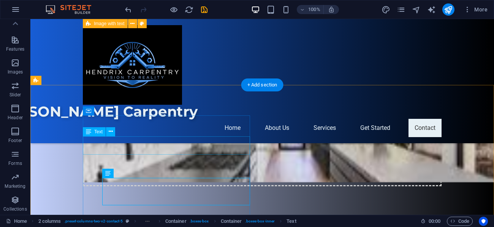
scroll to position [1335, 0]
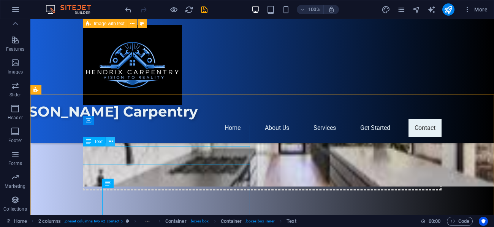
click at [110, 141] on icon at bounding box center [111, 141] width 4 height 8
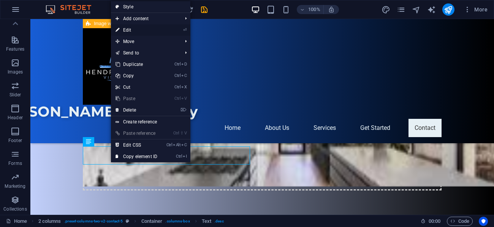
click at [137, 28] on link "⏎ Edit" at bounding box center [136, 29] width 51 height 11
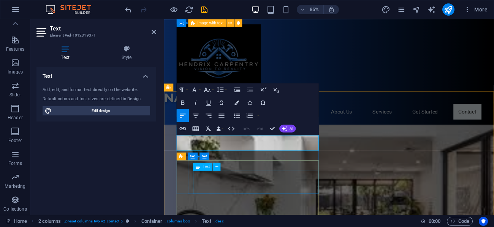
scroll to position [1259, 0]
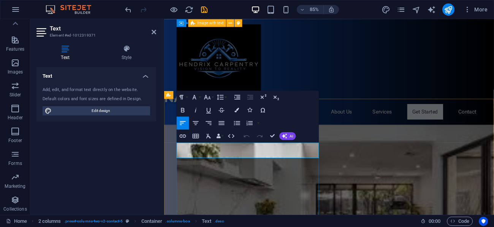
drag, startPoint x: 330, startPoint y: 176, endPoint x: 179, endPoint y: 172, distance: 151.4
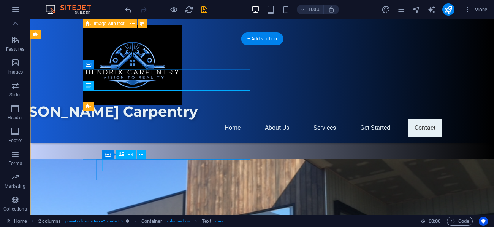
scroll to position [1399, 0]
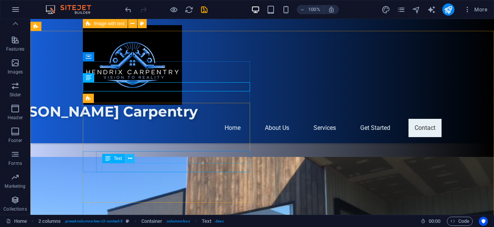
click at [132, 159] on icon at bounding box center [130, 158] width 4 height 8
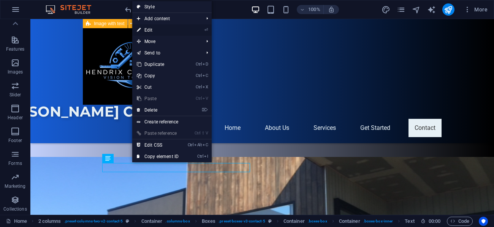
click at [159, 29] on link "⏎ Edit" at bounding box center [157, 29] width 51 height 11
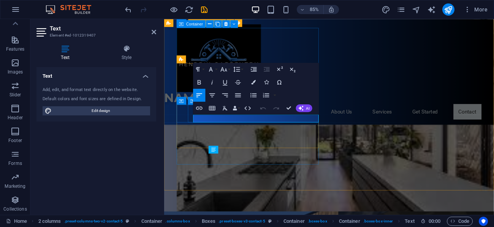
scroll to position [1337, 0]
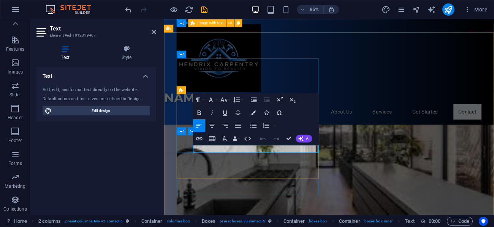
drag, startPoint x: 238, startPoint y: 171, endPoint x: 199, endPoint y: 171, distance: 38.4
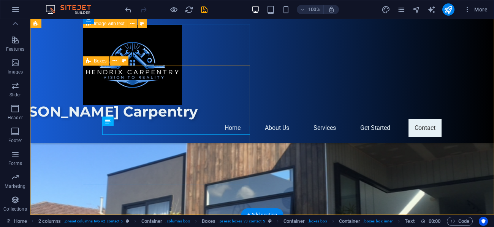
scroll to position [1436, 0]
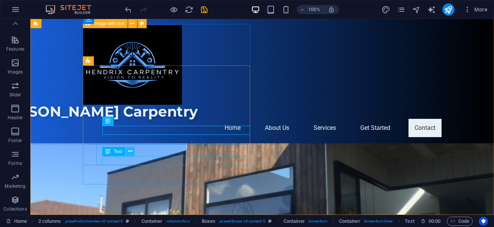
click at [130, 151] on icon at bounding box center [130, 151] width 4 height 8
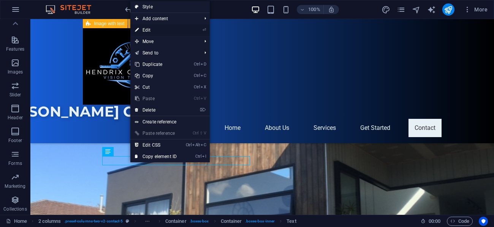
click at [161, 29] on link "⏎ Edit" at bounding box center [155, 29] width 51 height 11
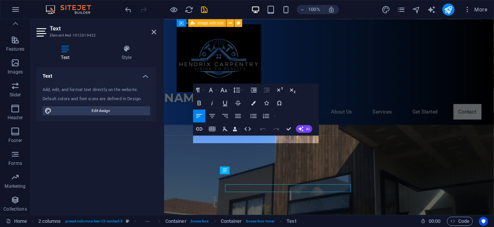
scroll to position [1378, 0]
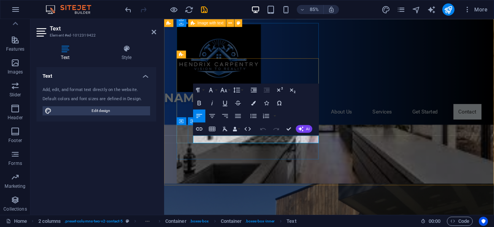
drag, startPoint x: 275, startPoint y: 160, endPoint x: 198, endPoint y: 162, distance: 76.1
drag, startPoint x: 257, startPoint y: 108, endPoint x: 288, endPoint y: 129, distance: 36.8
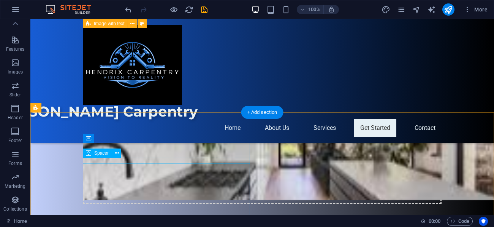
scroll to position [1326, 0]
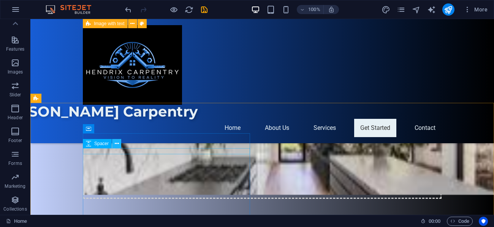
click at [117, 144] on icon at bounding box center [117, 144] width 4 height 8
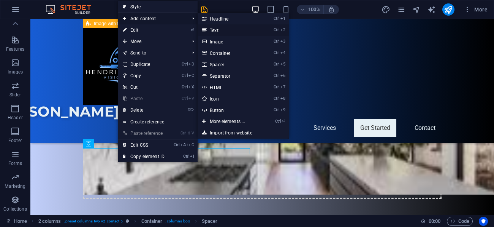
click at [216, 30] on link "Ctrl 2 Text" at bounding box center [229, 29] width 63 height 11
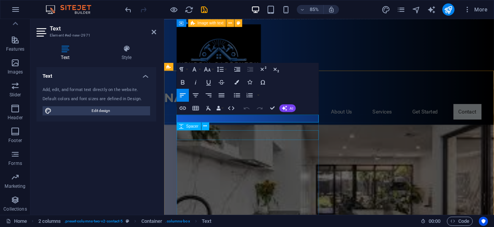
scroll to position [1279, 0]
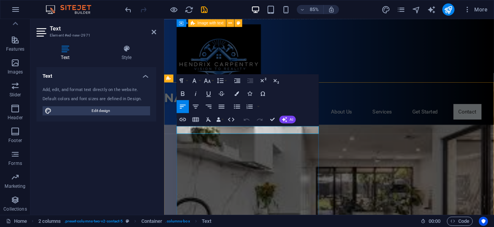
drag, startPoint x: 231, startPoint y: 151, endPoint x: 180, endPoint y: 151, distance: 51.0
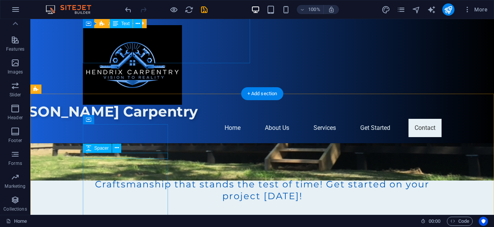
scroll to position [1596, 0]
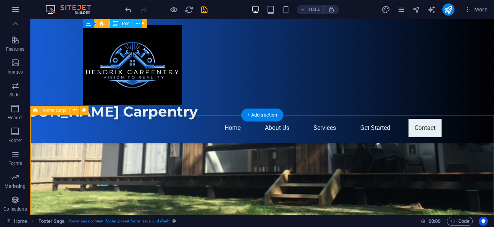
scroll to position [1522, 0]
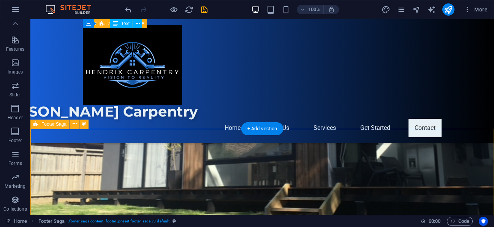
click at [76, 123] on icon at bounding box center [75, 124] width 4 height 8
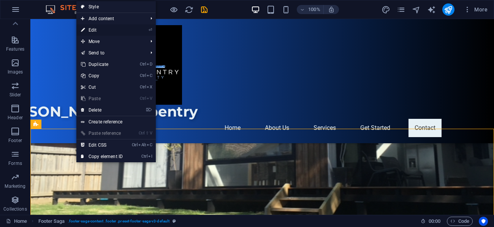
click at [96, 29] on link "⏎ Edit" at bounding box center [101, 29] width 51 height 11
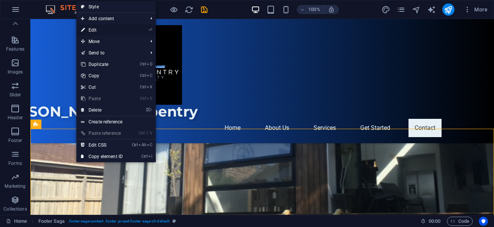
select select "footer"
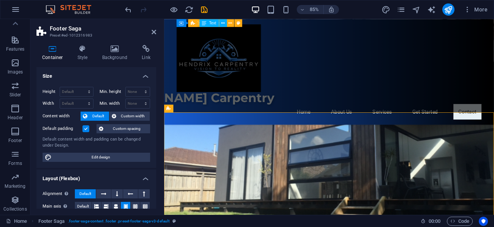
scroll to position [1464, 0]
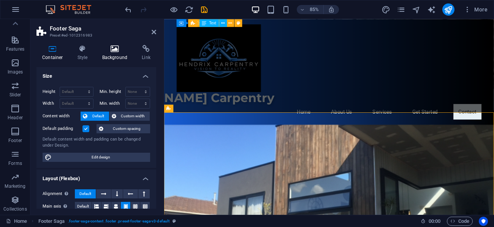
click at [113, 49] on icon at bounding box center [115, 49] width 37 height 8
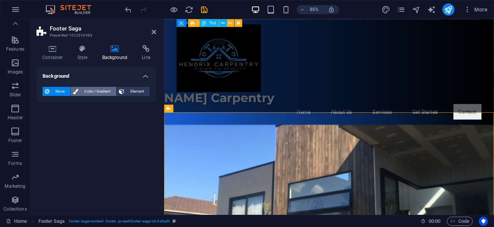
click at [97, 90] on span "Color / Gradient" at bounding box center [97, 91] width 33 height 9
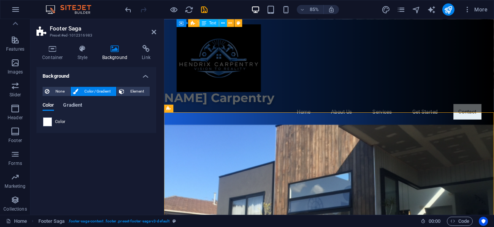
click at [74, 103] on span "Gradient" at bounding box center [72, 105] width 19 height 11
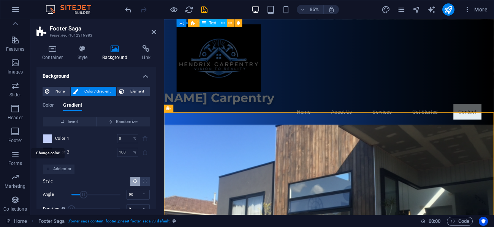
click at [49, 138] on span at bounding box center [47, 138] width 8 height 8
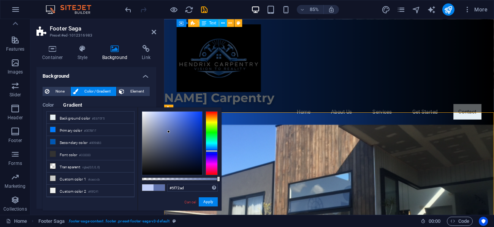
type input "#5e71ab"
drag, startPoint x: 154, startPoint y: 112, endPoint x: 169, endPoint y: 132, distance: 24.5
click at [169, 132] on div at bounding box center [168, 131] width 3 height 3
click at [209, 205] on button "Apply" at bounding box center [208, 201] width 19 height 9
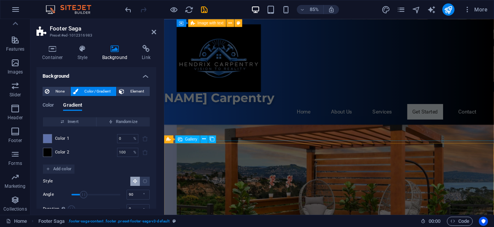
scroll to position [807, 0]
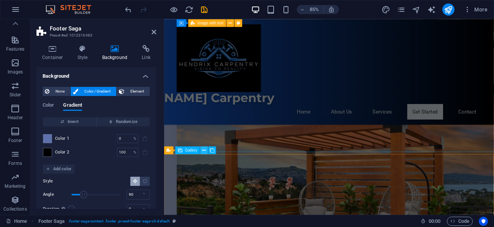
click at [204, 150] on icon at bounding box center [204, 149] width 3 height 7
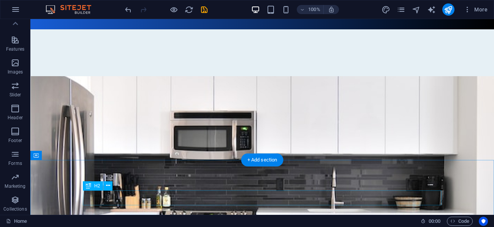
scroll to position [123, 0]
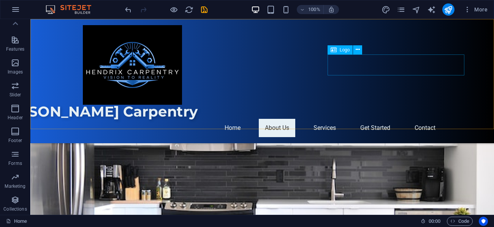
click at [380, 101] on div "[PERSON_NAME] Carpentry" at bounding box center [262, 111] width 538 height 21
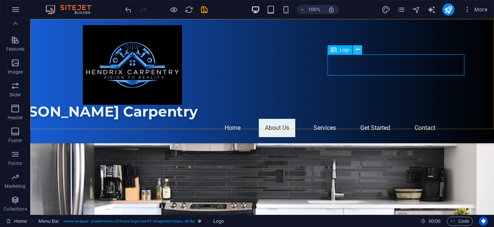
click at [359, 48] on icon at bounding box center [358, 50] width 4 height 8
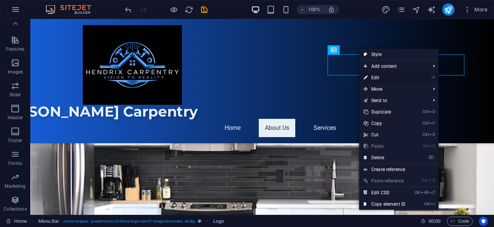
click at [380, 77] on link "⏎ Edit" at bounding box center [384, 77] width 51 height 11
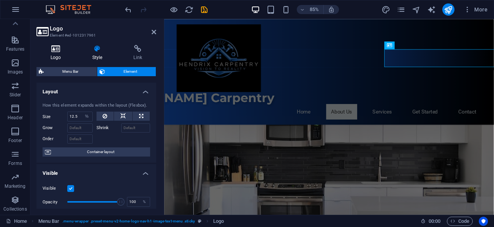
click at [61, 53] on h4 "Logo" at bounding box center [58, 53] width 42 height 16
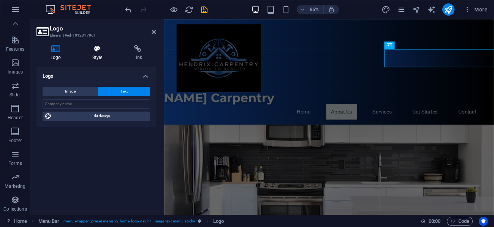
click at [100, 52] on h4 "Style" at bounding box center [98, 53] width 41 height 16
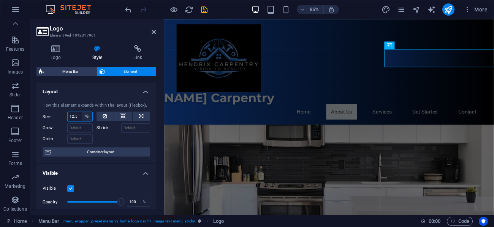
click at [86, 116] on select "Default auto px % 1/1 1/2 1/3 1/4 1/5 1/6 1/7 1/8 1/9 1/10" at bounding box center [87, 116] width 11 height 9
select select "1/9"
click at [82, 112] on select "Default auto px % 1/1 1/2 1/3 1/4 1/5 1/6 1/7 1/8 1/9 1/10" at bounding box center [87, 116] width 11 height 9
type input "11.11"
click at [87, 116] on select "Default auto px % 1/1 1/2 1/3 1/4 1/5 1/6 1/7 1/8 1/9 1/10" at bounding box center [87, 116] width 11 height 9
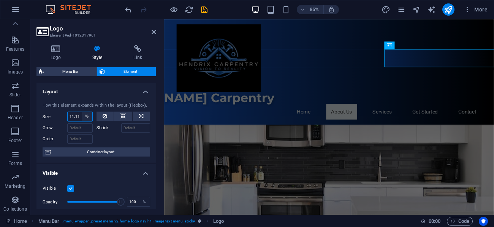
select select "1/2"
click at [82, 112] on select "Default auto px % 1/1 1/2 1/3 1/4 1/5 1/6 1/7 1/8 1/9 1/10" at bounding box center [87, 116] width 11 height 9
type input "50"
select select "%"
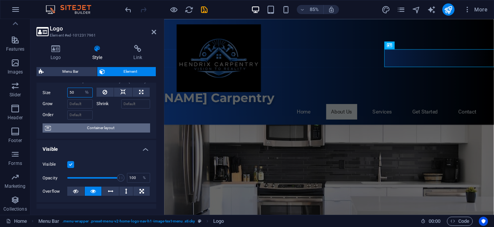
scroll to position [27, 0]
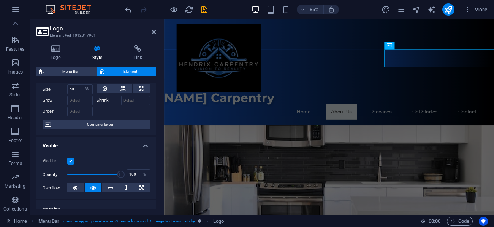
drag, startPoint x: 71, startPoint y: 160, endPoint x: 77, endPoint y: 160, distance: 5.8
click at [77, 161] on div "Visible" at bounding box center [97, 160] width 108 height 9
click at [70, 161] on label at bounding box center [70, 160] width 7 height 7
click at [0, 0] on input "Visible" at bounding box center [0, 0] width 0 height 0
click at [70, 160] on label at bounding box center [70, 160] width 7 height 7
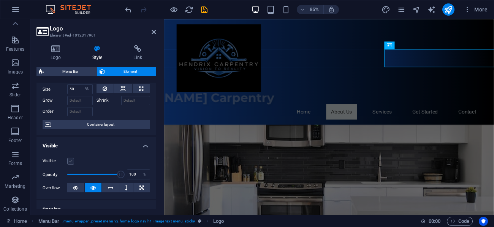
click at [0, 0] on input "Visible" at bounding box center [0, 0] width 0 height 0
click at [70, 160] on label at bounding box center [70, 160] width 7 height 7
click at [0, 0] on input "Visible" at bounding box center [0, 0] width 0 height 0
click at [70, 160] on label at bounding box center [70, 160] width 7 height 7
click at [0, 0] on input "Visible" at bounding box center [0, 0] width 0 height 0
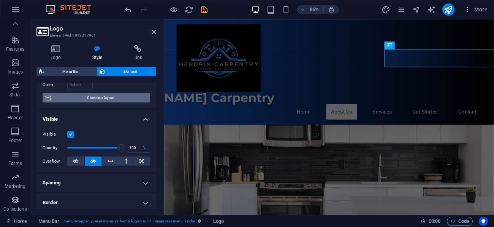
scroll to position [54, 0]
click at [155, 31] on icon at bounding box center [154, 32] width 5 height 6
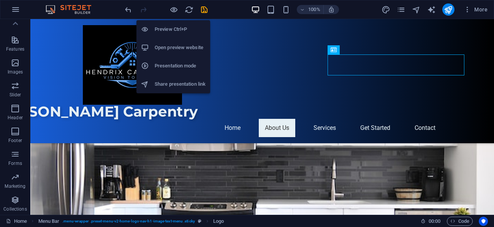
click at [171, 46] on h6 "Open preview website" at bounding box center [180, 47] width 51 height 9
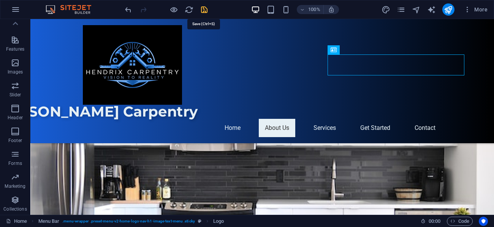
click at [206, 10] on icon "save" at bounding box center [204, 9] width 9 height 9
checkbox input "false"
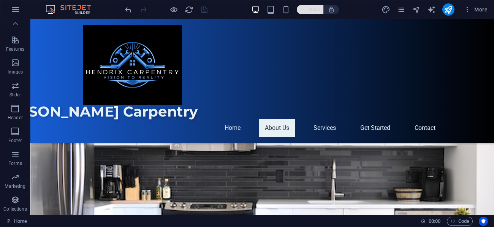
click at [310, 9] on h6 "100%" at bounding box center [314, 9] width 12 height 9
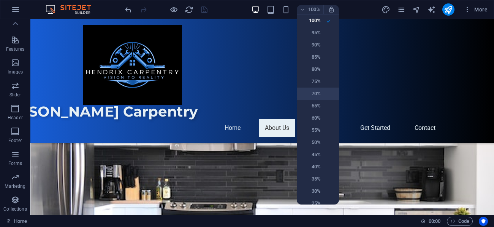
click at [318, 91] on h6 "70%" at bounding box center [311, 93] width 19 height 9
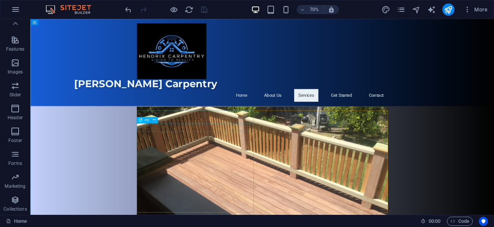
scroll to position [520, 0]
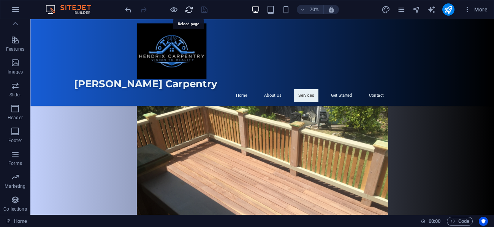
click at [189, 10] on icon "reload" at bounding box center [189, 9] width 9 height 9
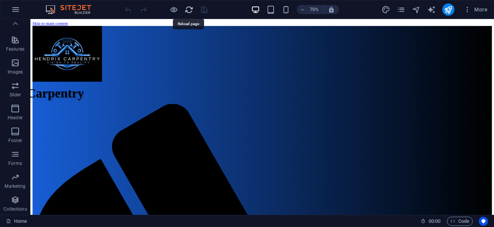
scroll to position [0, 0]
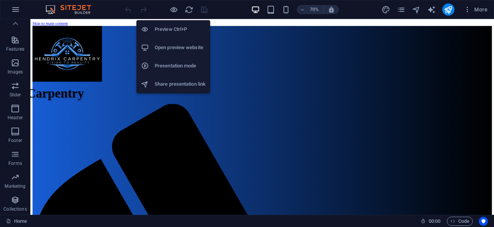
click at [165, 29] on h6 "Preview Ctrl+P" at bounding box center [180, 29] width 51 height 9
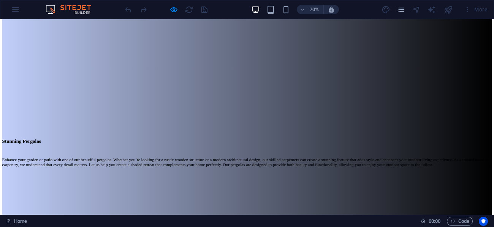
scroll to position [1736, 0]
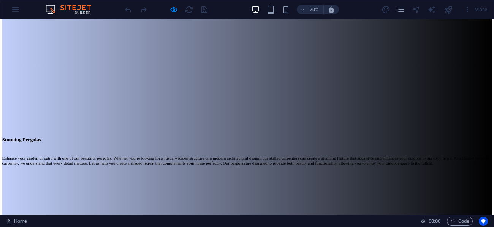
scroll to position [1731, 0]
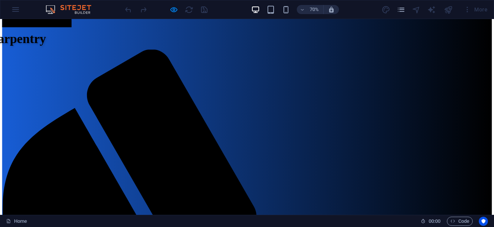
scroll to position [110, 0]
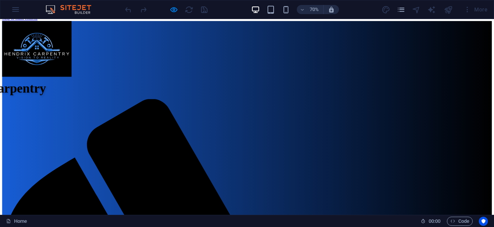
scroll to position [0, 0]
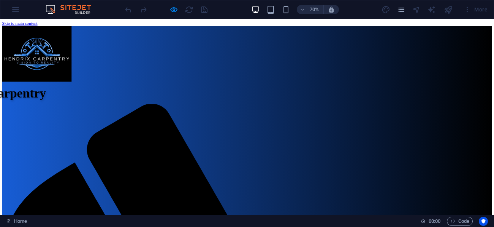
click at [19, 13] on div "70% More" at bounding box center [247, 9] width 494 height 18
click at [16, 10] on div "70% More" at bounding box center [247, 9] width 494 height 18
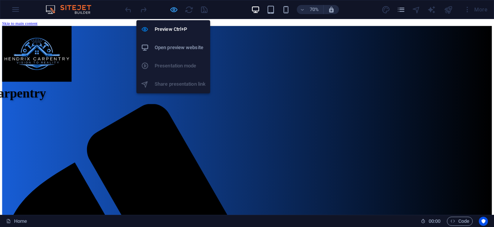
click at [173, 10] on icon "button" at bounding box center [174, 9] width 9 height 9
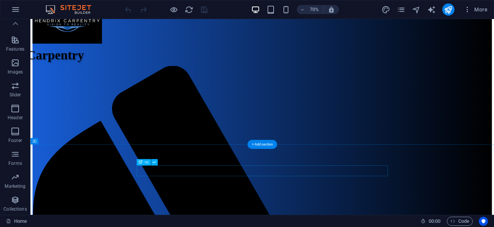
scroll to position [68, 0]
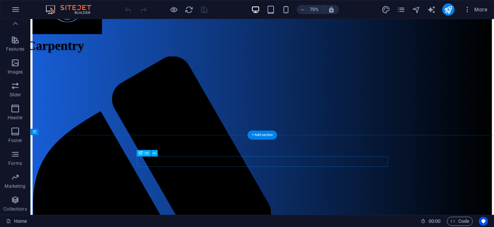
click at [155, 152] on icon at bounding box center [154, 153] width 3 height 6
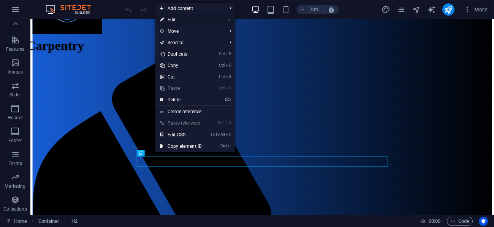
click at [181, 19] on link "⏎ Edit" at bounding box center [181, 19] width 51 height 11
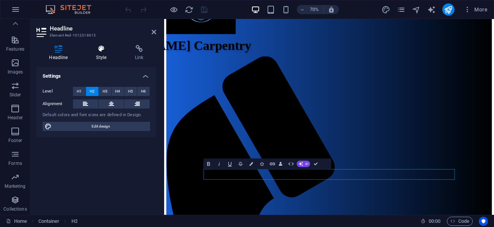
click at [104, 53] on h4 "Style" at bounding box center [103, 53] width 39 height 16
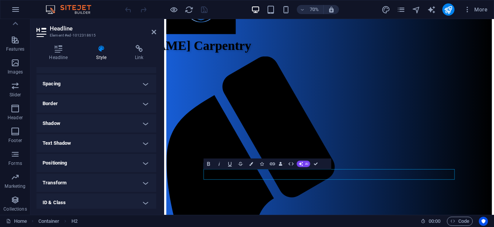
scroll to position [152, 0]
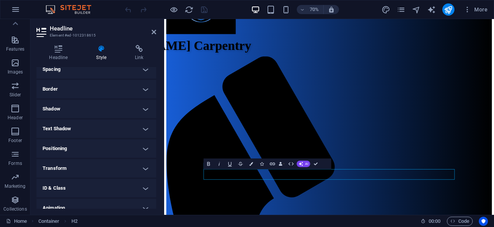
click at [114, 126] on h4 "Text Shadow" at bounding box center [97, 128] width 120 height 18
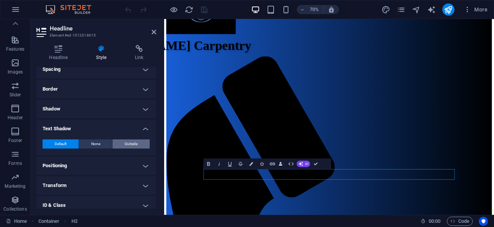
click at [125, 143] on span "Outside" at bounding box center [131, 143] width 13 height 9
type input "2"
type input "4"
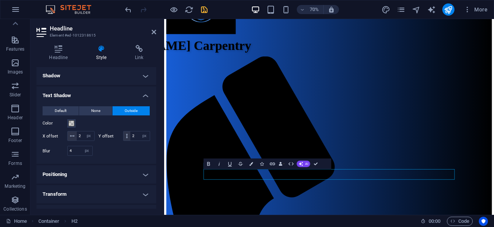
scroll to position [193, 0]
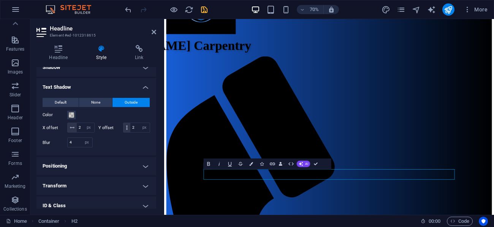
click at [144, 85] on h4 "Text Shadow" at bounding box center [97, 85] width 120 height 14
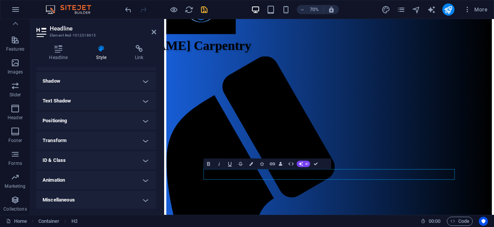
scroll to position [179, 0]
click at [136, 140] on h4 "Transform" at bounding box center [97, 140] width 120 height 18
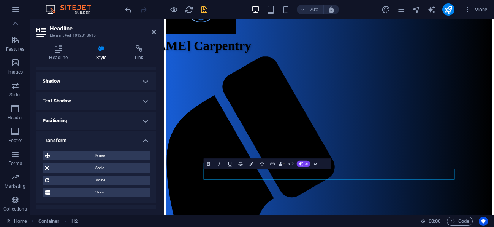
click at [142, 138] on h4 "Transform" at bounding box center [97, 138] width 120 height 14
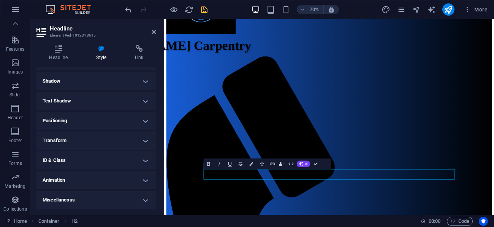
click at [136, 197] on h4 "Miscellaneous" at bounding box center [97, 200] width 120 height 18
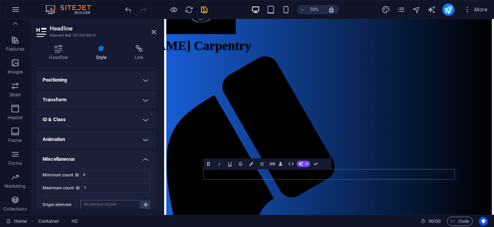
scroll to position [226, 0]
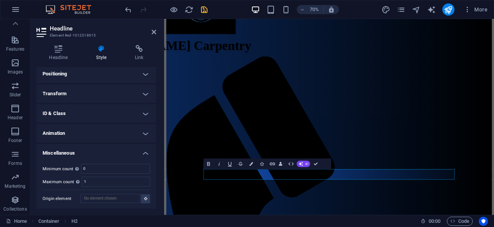
click at [141, 149] on h4 "Miscellaneous" at bounding box center [97, 151] width 120 height 14
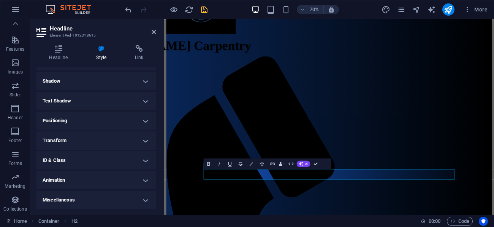
click at [253, 161] on button "Colors" at bounding box center [251, 163] width 10 height 11
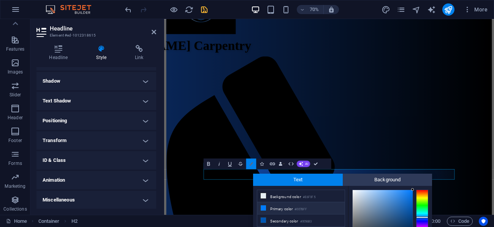
scroll to position [54, 0]
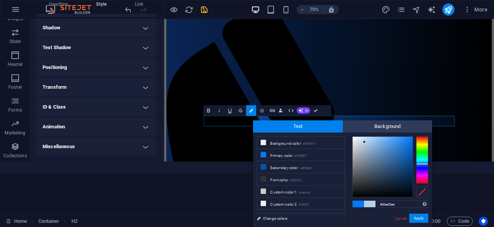
type input "#e1e7ee"
drag, startPoint x: 412, startPoint y: 134, endPoint x: 356, endPoint y: 140, distance: 56.2
click at [356, 140] on div at bounding box center [355, 140] width 3 height 3
click at [418, 219] on button "Apply" at bounding box center [419, 217] width 19 height 9
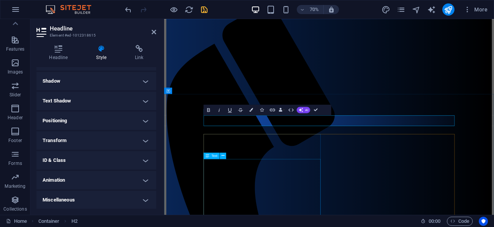
scroll to position [164, 0]
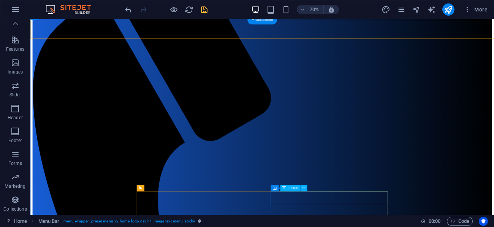
scroll to position [219, 0]
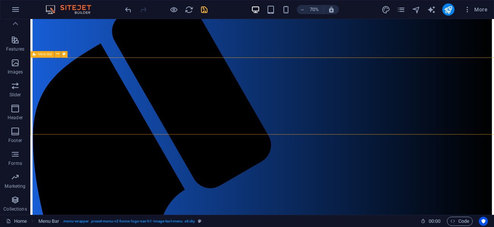
scroll to position [164, 0]
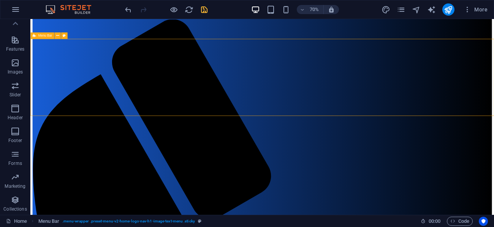
scroll to position [117, 0]
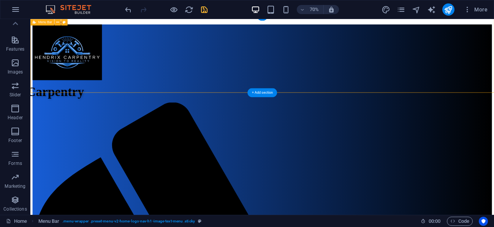
scroll to position [0, 0]
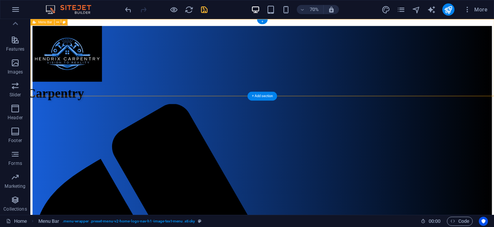
click at [58, 22] on icon at bounding box center [57, 22] width 3 height 6
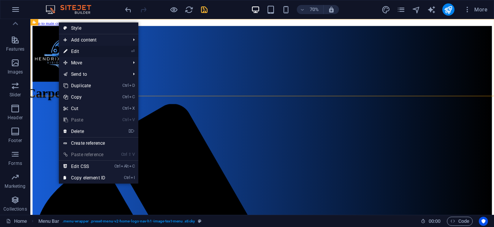
click at [76, 51] on link "⏎ Edit" at bounding box center [84, 51] width 51 height 11
select select "header"
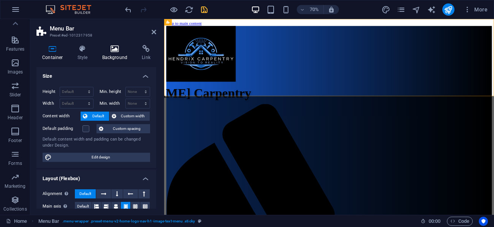
click at [109, 49] on icon at bounding box center [115, 49] width 37 height 8
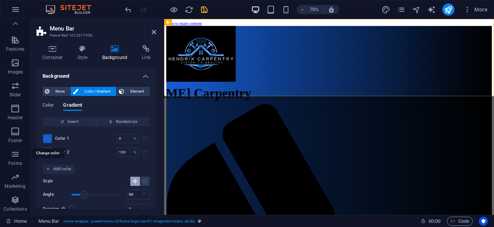
click at [48, 138] on span at bounding box center [47, 138] width 8 height 8
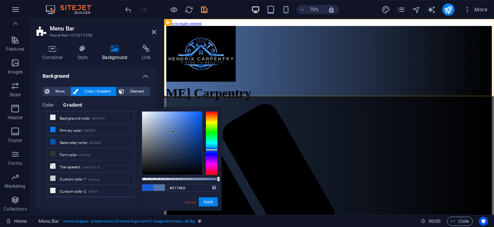
type input "#5275b1"
drag, startPoint x: 195, startPoint y: 120, endPoint x: 174, endPoint y: 130, distance: 23.6
click at [174, 130] on div at bounding box center [174, 130] width 3 height 3
click at [207, 202] on button "Apply" at bounding box center [208, 201] width 19 height 9
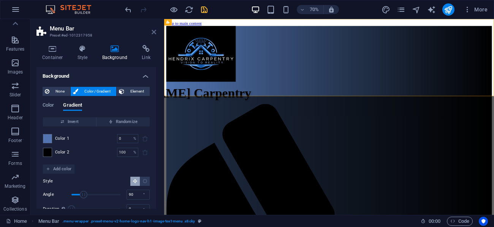
click at [153, 33] on icon at bounding box center [154, 32] width 5 height 6
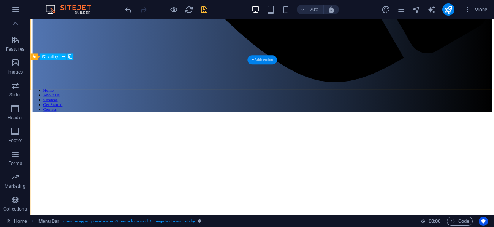
scroll to position [903, 0]
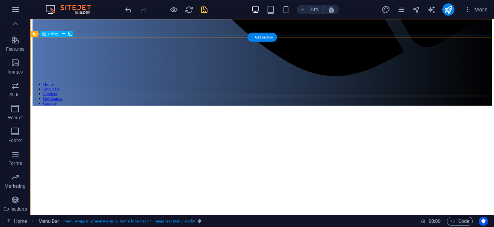
drag, startPoint x: 460, startPoint y: 222, endPoint x: 444, endPoint y: 214, distance: 18.0
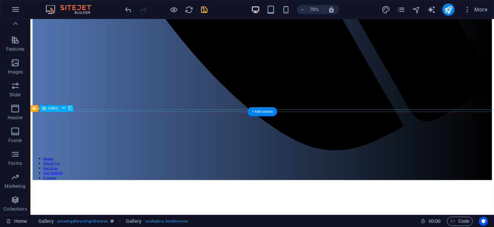
scroll to position [794, 0]
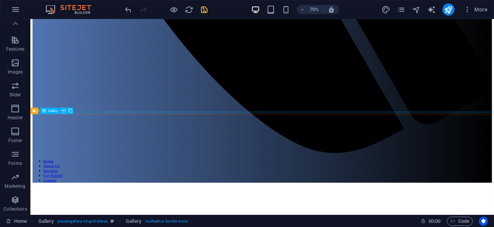
click at [63, 110] on icon at bounding box center [63, 111] width 3 height 6
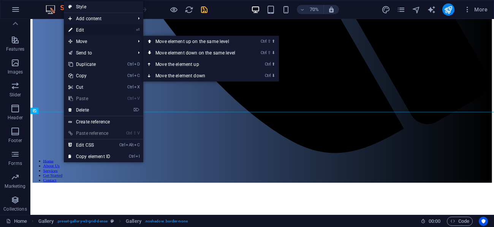
click at [86, 29] on link "⏎ Edit" at bounding box center [89, 29] width 51 height 11
select select "px"
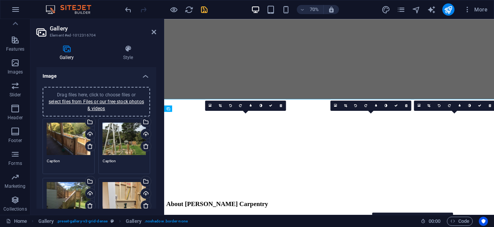
scroll to position [812, 0]
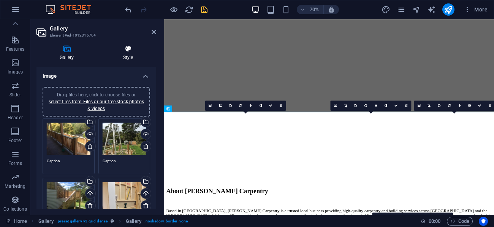
click at [129, 51] on icon at bounding box center [128, 49] width 56 height 8
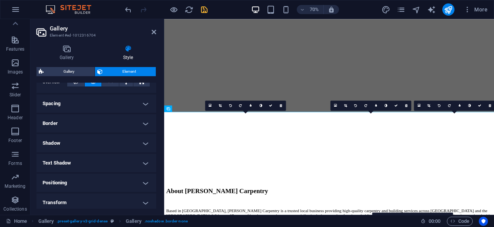
scroll to position [150, 0]
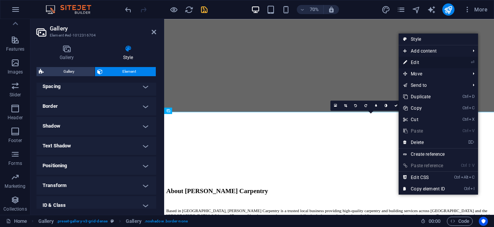
click at [418, 62] on link "⏎ Edit" at bounding box center [424, 62] width 51 height 11
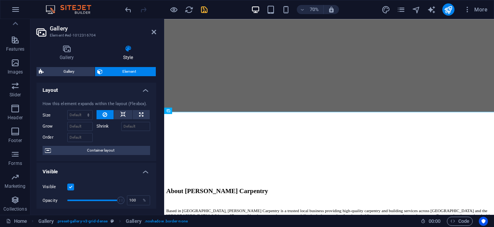
scroll to position [0, 0]
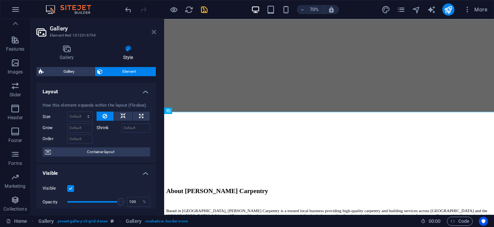
click at [156, 29] on icon at bounding box center [154, 32] width 5 height 6
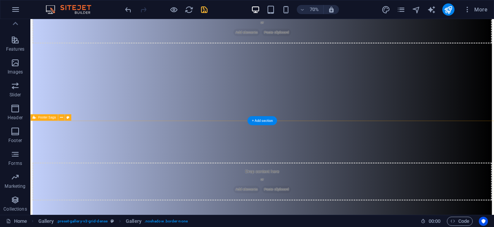
scroll to position [1670, 0]
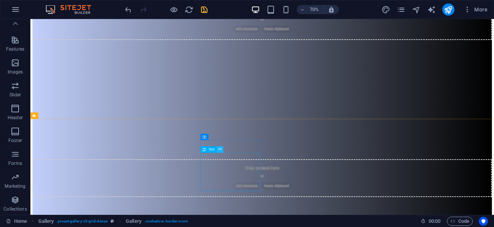
click at [219, 149] on icon at bounding box center [220, 149] width 3 height 6
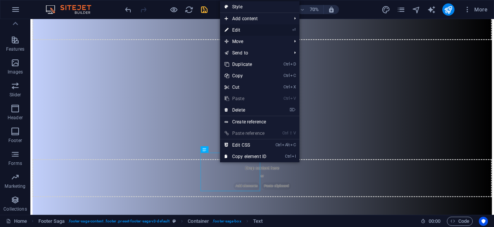
click at [243, 30] on link "⏎ Edit" at bounding box center [245, 29] width 51 height 11
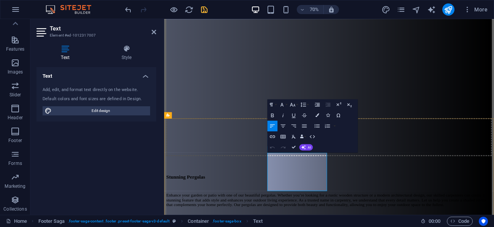
drag, startPoint x: 349, startPoint y: 221, endPoint x: 316, endPoint y: 221, distance: 33.1
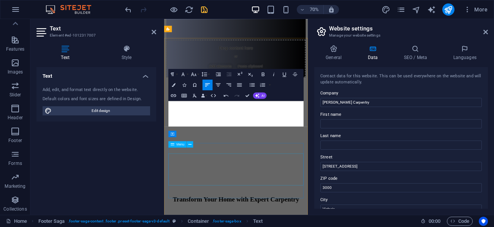
scroll to position [1761, 0]
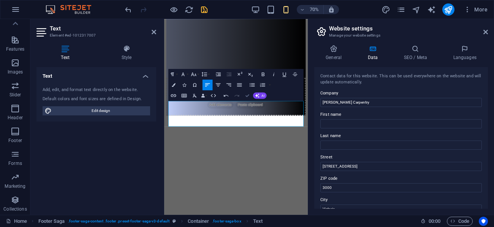
scroll to position [1471, 0]
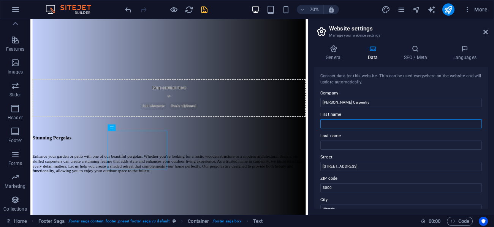
click at [335, 123] on input "First name" at bounding box center [402, 123] width 162 height 9
type input "[PERSON_NAME]"
click at [337, 144] on input "Last name" at bounding box center [402, 144] width 162 height 9
type input "w"
type input "[PERSON_NAME]"
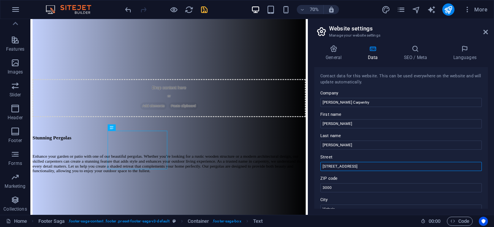
click at [367, 164] on input "[STREET_ADDRESS]" at bounding box center [402, 166] width 162 height 9
type input "1"
type input "[STREET_ADDRESS]"
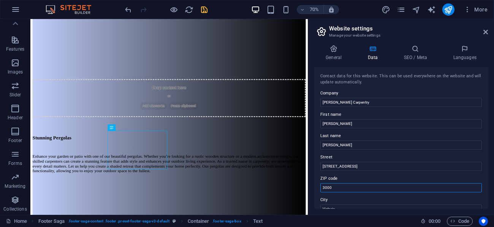
click at [333, 189] on input "3000" at bounding box center [402, 187] width 162 height 9
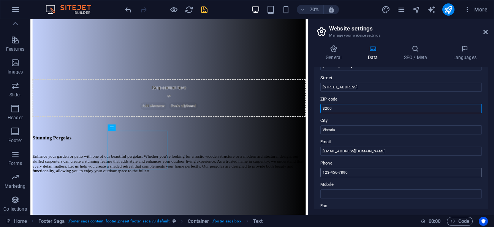
scroll to position [82, 0]
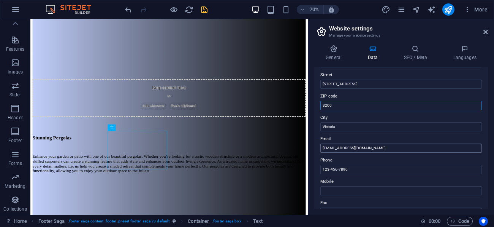
type input "3200"
drag, startPoint x: 378, startPoint y: 148, endPoint x: 314, endPoint y: 153, distance: 64.1
click at [314, 153] on div "General Data SEO / Meta Languages Website name [DOMAIN_NAME] Logo Drag files he…" at bounding box center [401, 127] width 186 height 176
type input "[EMAIL_ADDRESS][DOMAIN_NAME]"
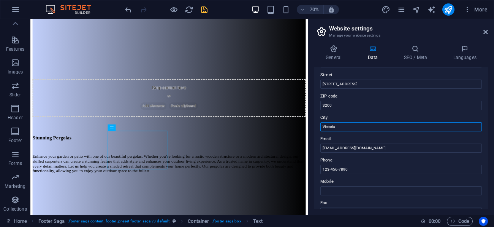
drag, startPoint x: 336, startPoint y: 127, endPoint x: 309, endPoint y: 125, distance: 27.0
click at [309, 125] on aside "Website settings Manage your website settings General Data SEO / Meta Languages…" at bounding box center [401, 116] width 186 height 195
type input "Frankston North"
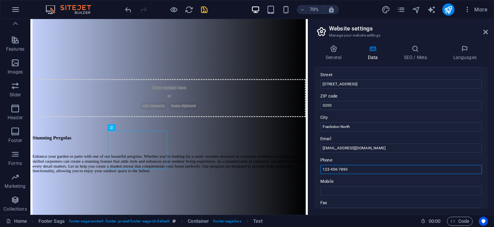
click at [365, 171] on input "123-456-7890" at bounding box center [402, 169] width 162 height 9
drag, startPoint x: 360, startPoint y: 170, endPoint x: 310, endPoint y: 168, distance: 50.6
click at [310, 168] on aside "Website settings Manage your website settings General Data SEO / Meta Languages…" at bounding box center [401, 116] width 186 height 195
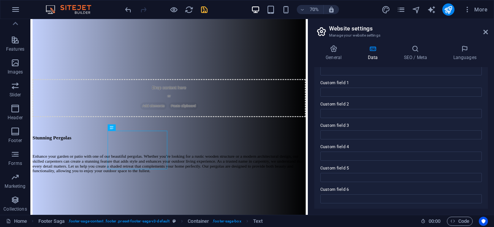
scroll to position [224, 0]
type input "0466251835"
click at [413, 57] on h4 "SEO / Meta" at bounding box center [416, 53] width 49 height 16
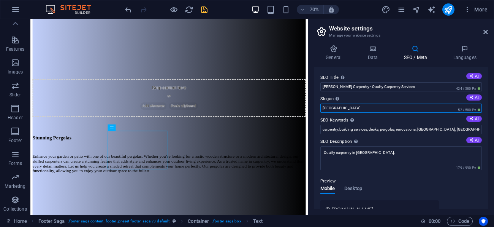
drag, startPoint x: 348, startPoint y: 107, endPoint x: 318, endPoint y: 106, distance: 30.5
click at [319, 106] on div "SEO Title The title of your website - make it something that stands out in sear…" at bounding box center [401, 137] width 174 height 141
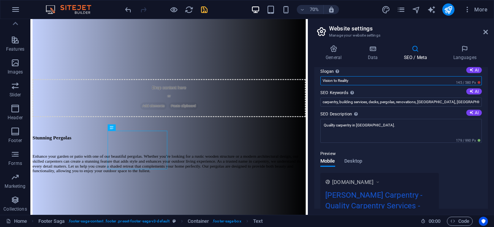
scroll to position [41, 0]
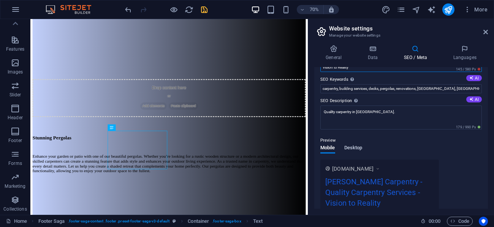
type input "Vision to Reality"
click at [361, 146] on span "Desktop" at bounding box center [354, 148] width 18 height 11
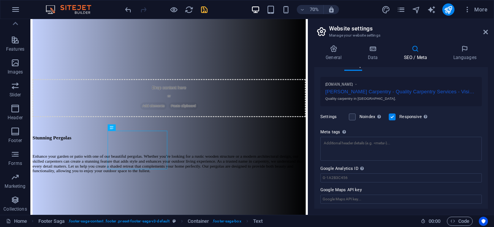
scroll to position [124, 0]
click at [442, 117] on div "Settings Noindex Instruct search engines to exclude this website from search re…" at bounding box center [402, 115] width 162 height 21
